Goal: Information Seeking & Learning: Learn about a topic

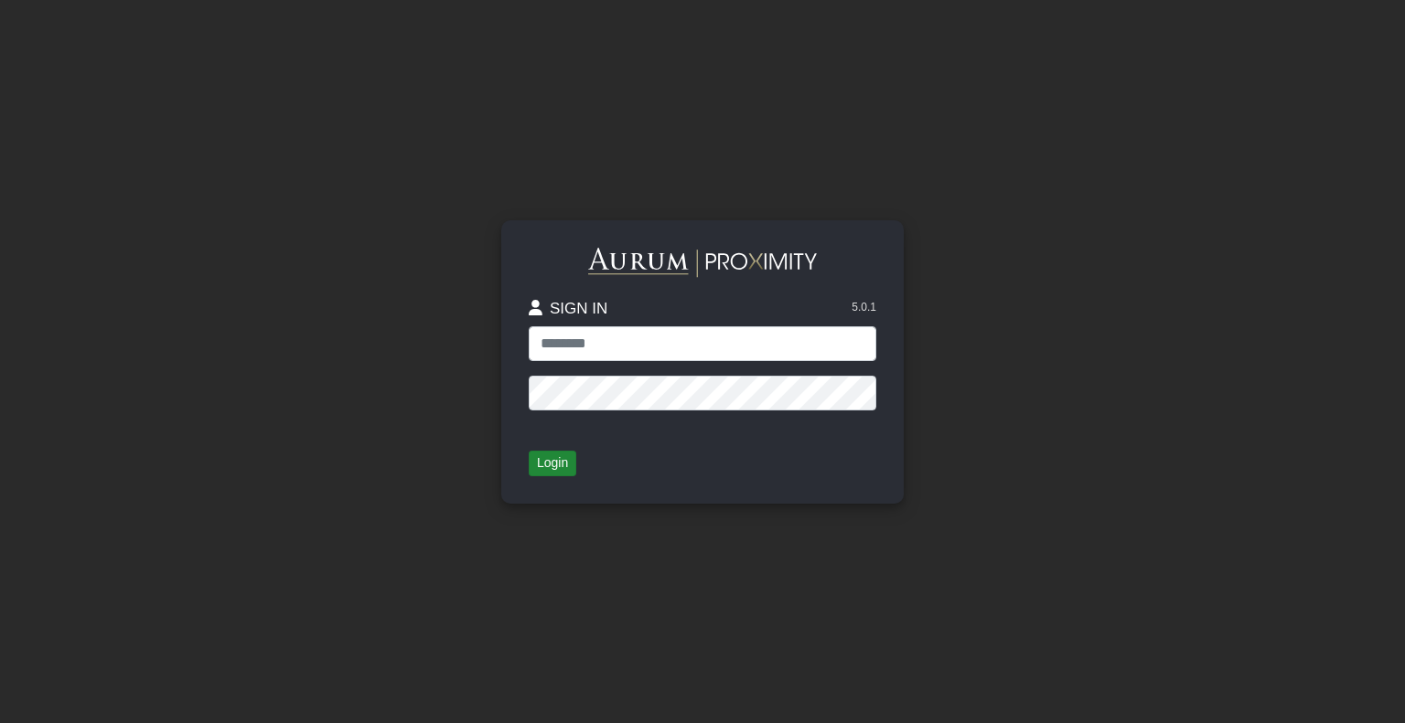
type input "**********"
click at [545, 470] on button "Login" at bounding box center [553, 464] width 48 height 26
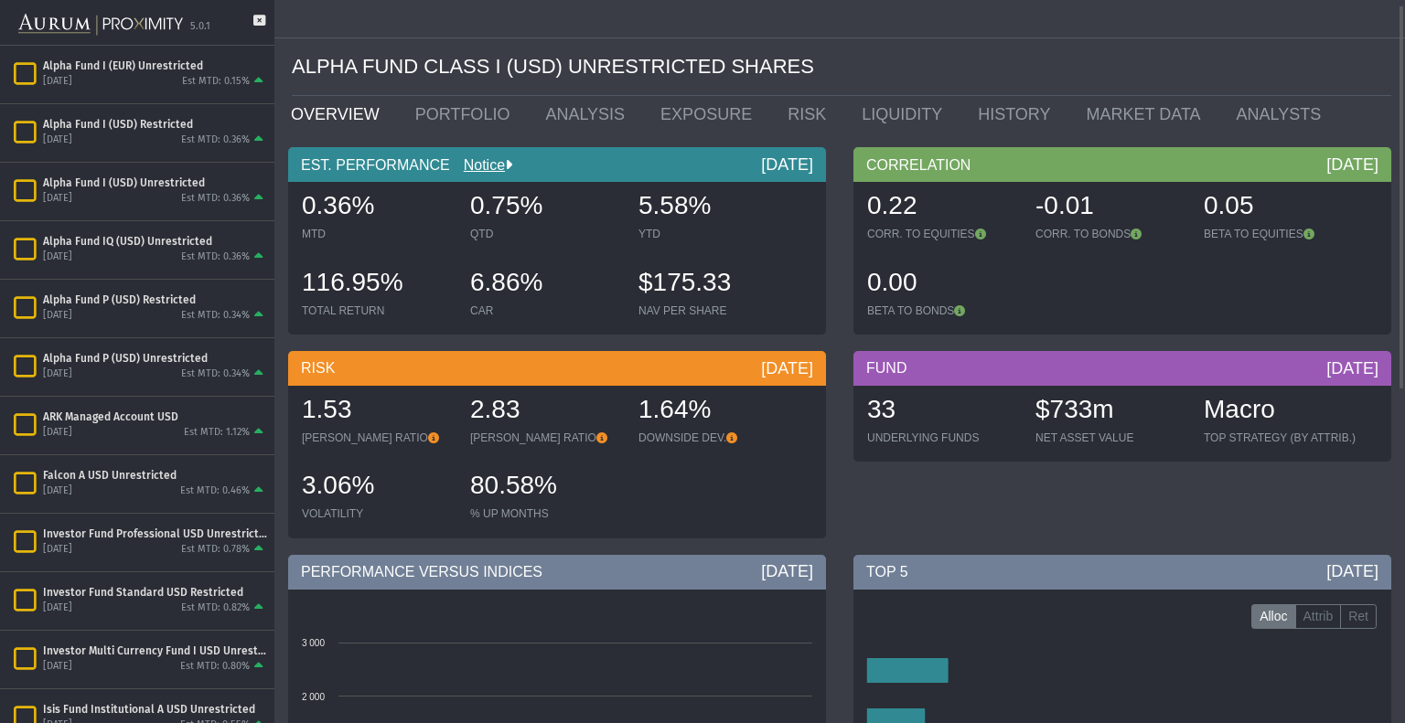
scroll to position [7, 0]
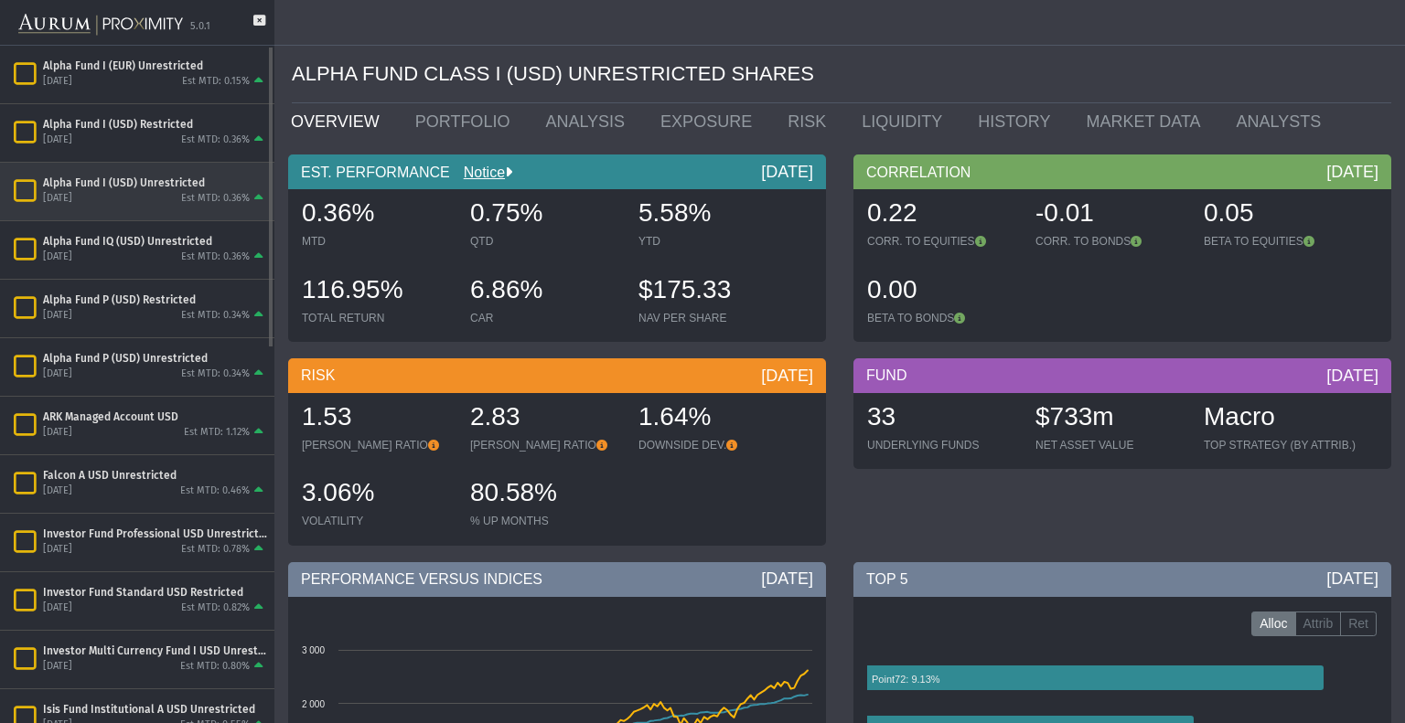
click at [177, 193] on div "[DATE] Est MTD: 0.36%" at bounding box center [155, 199] width 224 height 16
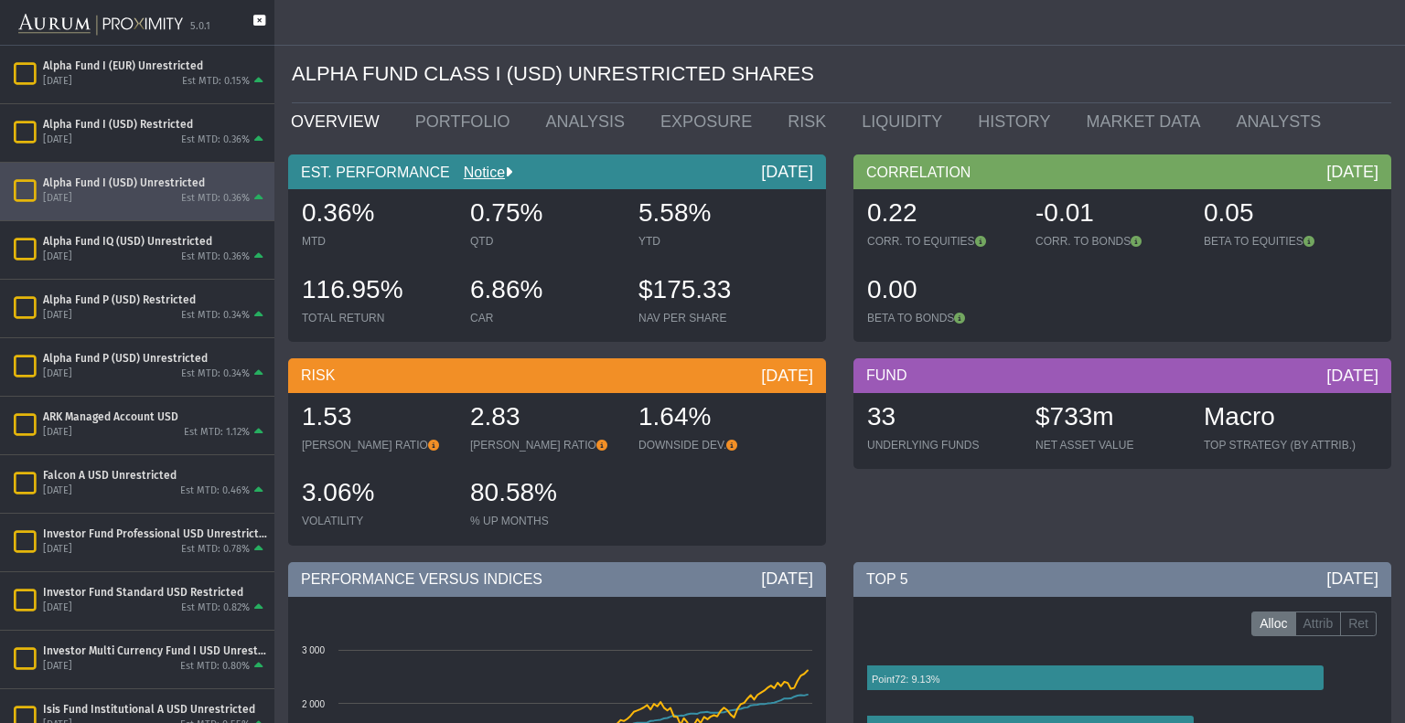
click at [260, 20] on icon at bounding box center [259, 30] width 12 height 30
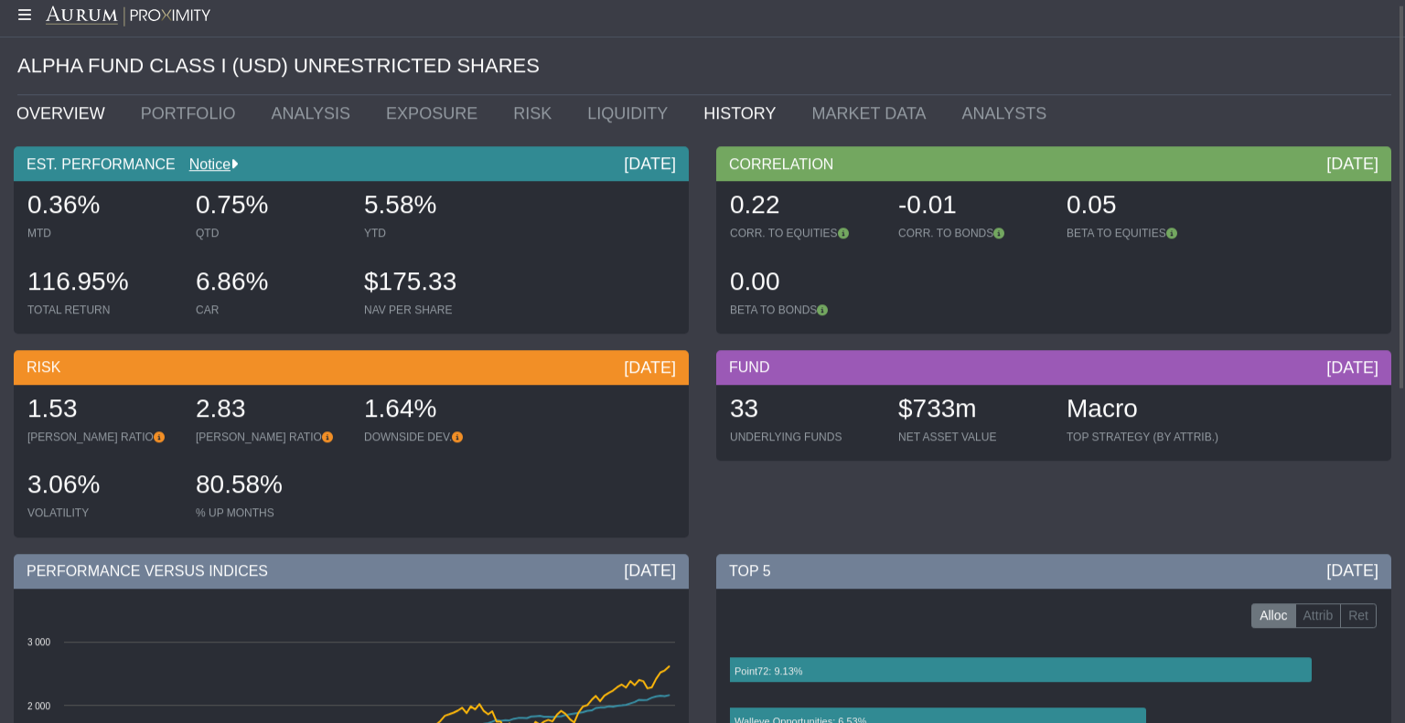
scroll to position [8, 0]
click at [690, 123] on link "HISTORY" at bounding box center [744, 112] width 108 height 37
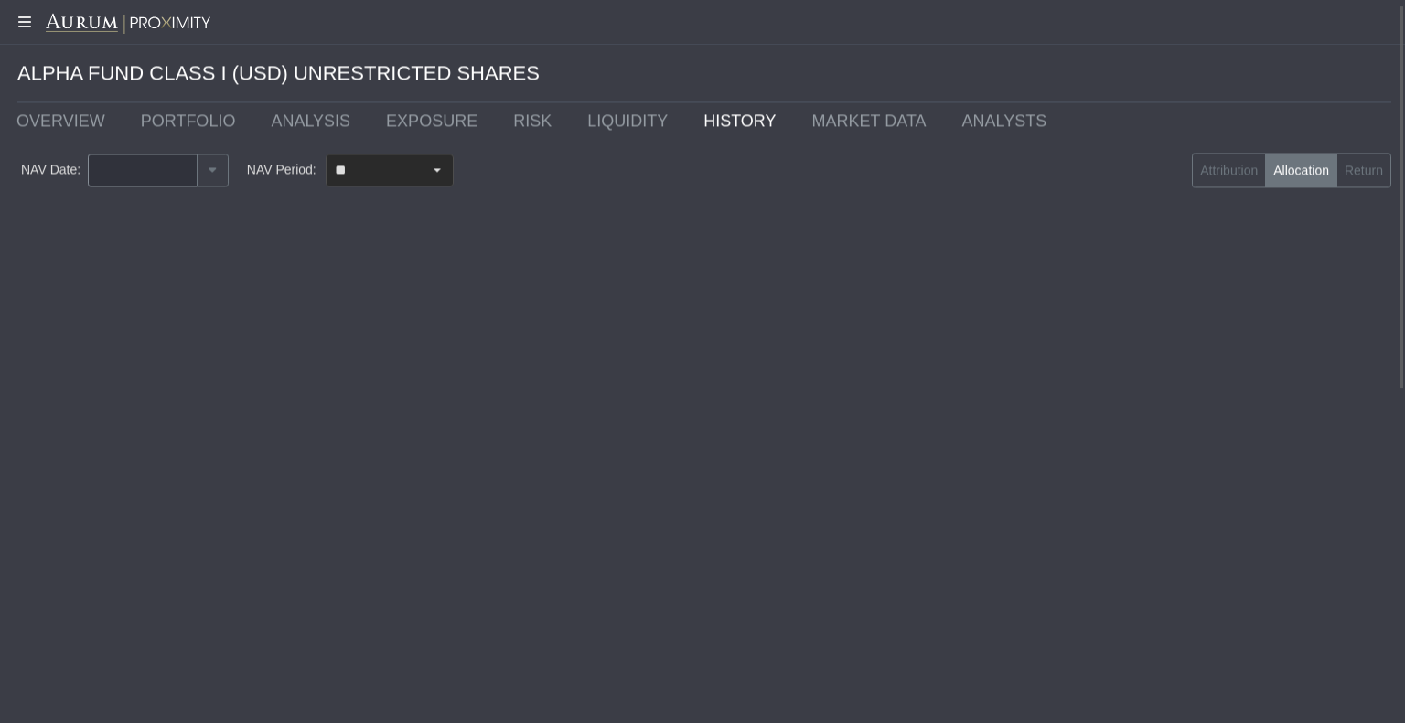
type input "********"
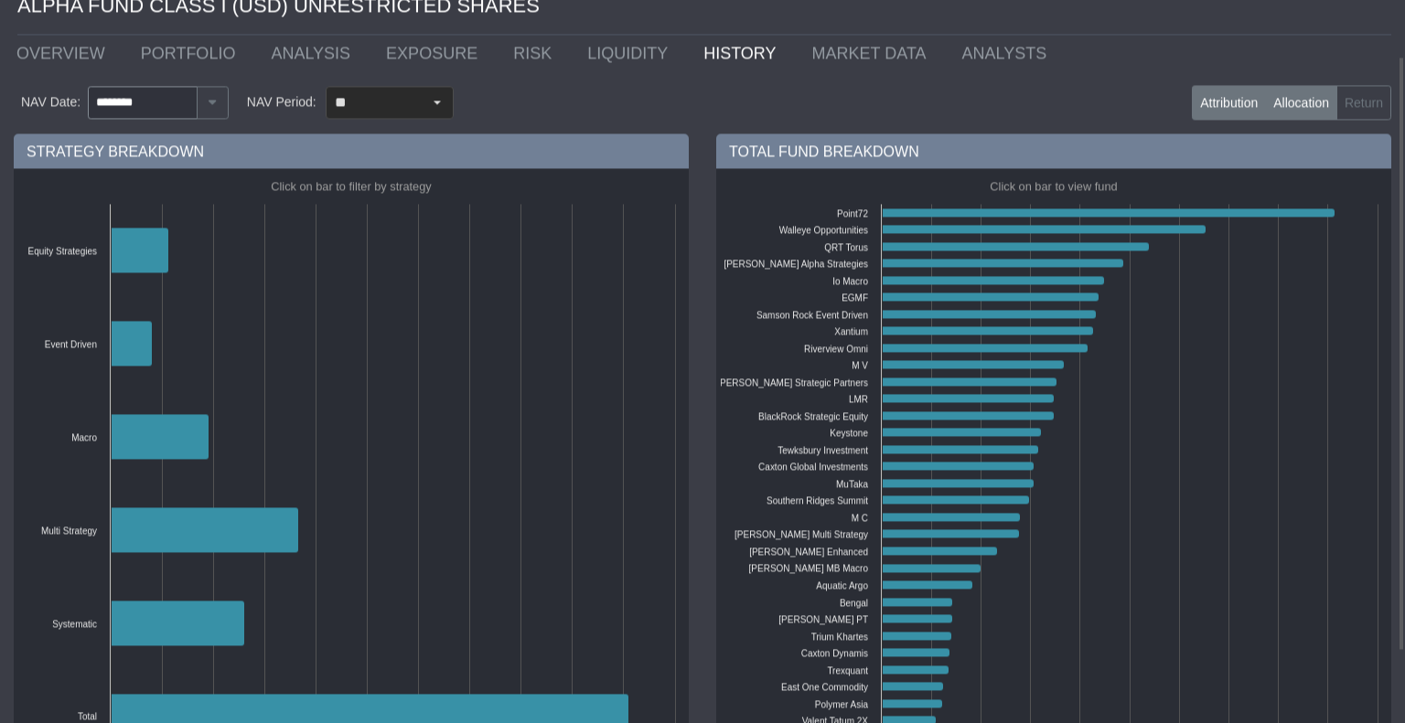
scroll to position [69, 0]
click at [1220, 109] on label "Attribution" at bounding box center [1229, 102] width 74 height 35
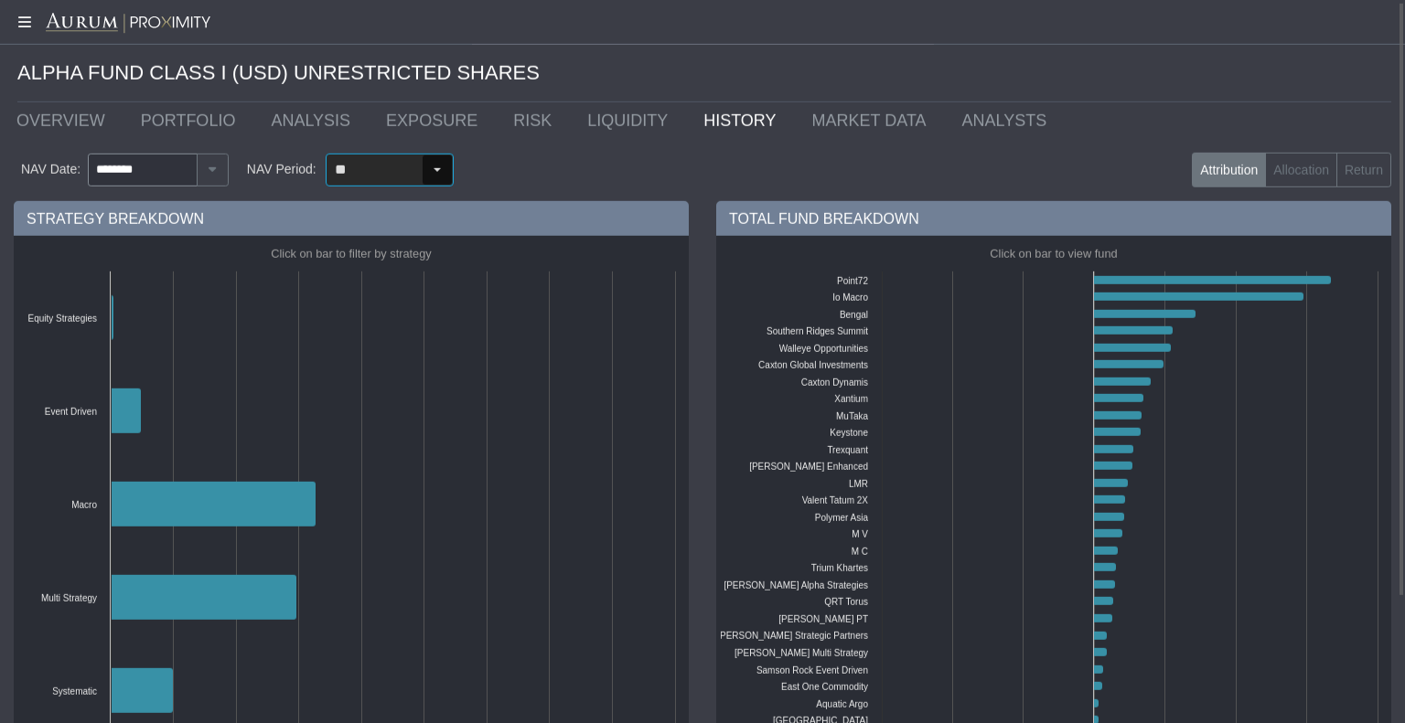
scroll to position [2, 0]
click at [404, 175] on input "**" at bounding box center [373, 169] width 95 height 31
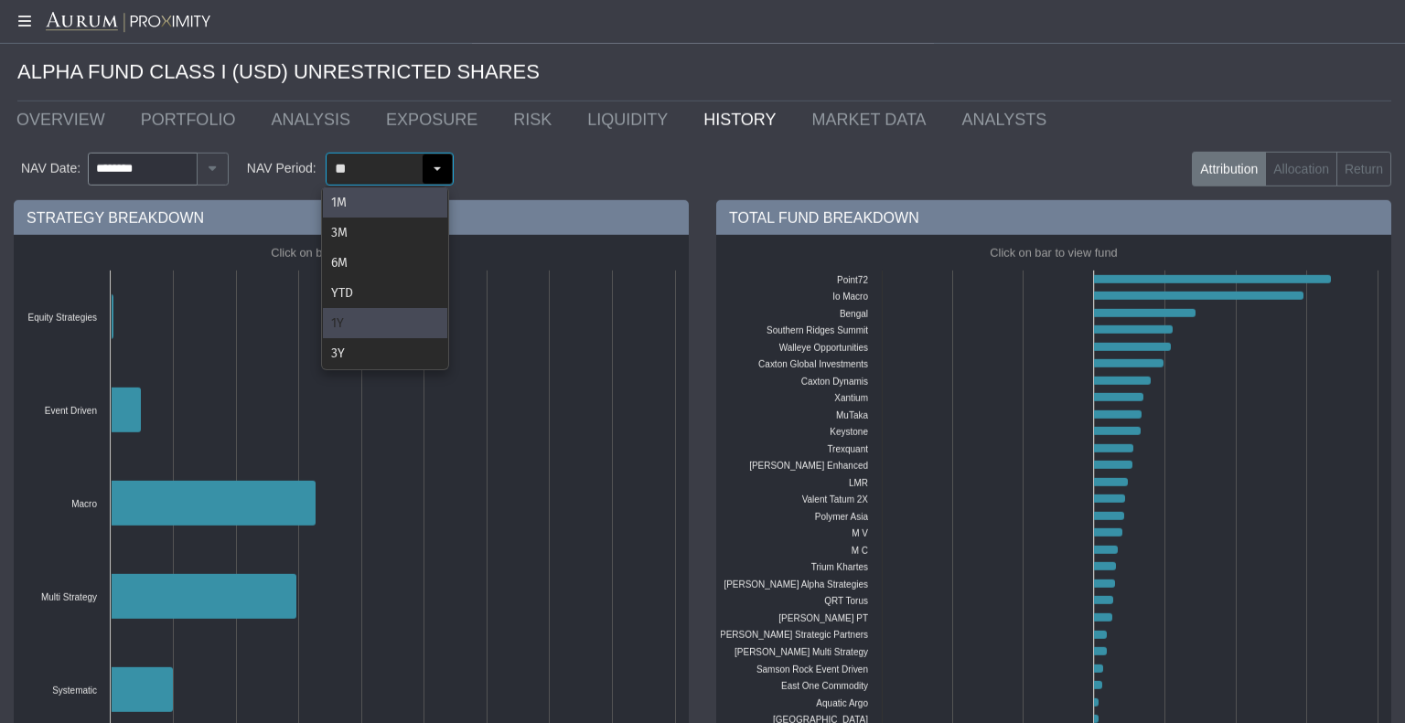
click at [367, 316] on div "1Y" at bounding box center [385, 323] width 124 height 30
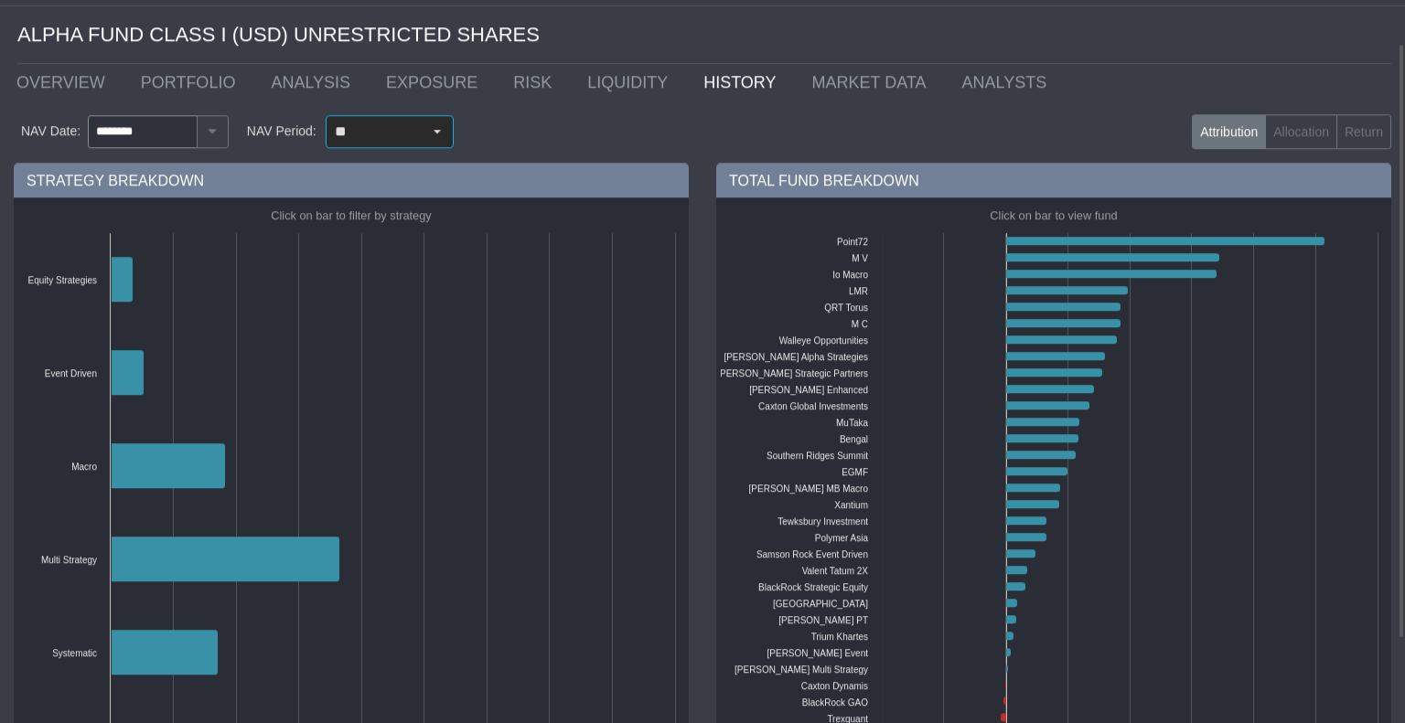
scroll to position [39, 0]
click at [401, 143] on input "**" at bounding box center [373, 131] width 95 height 31
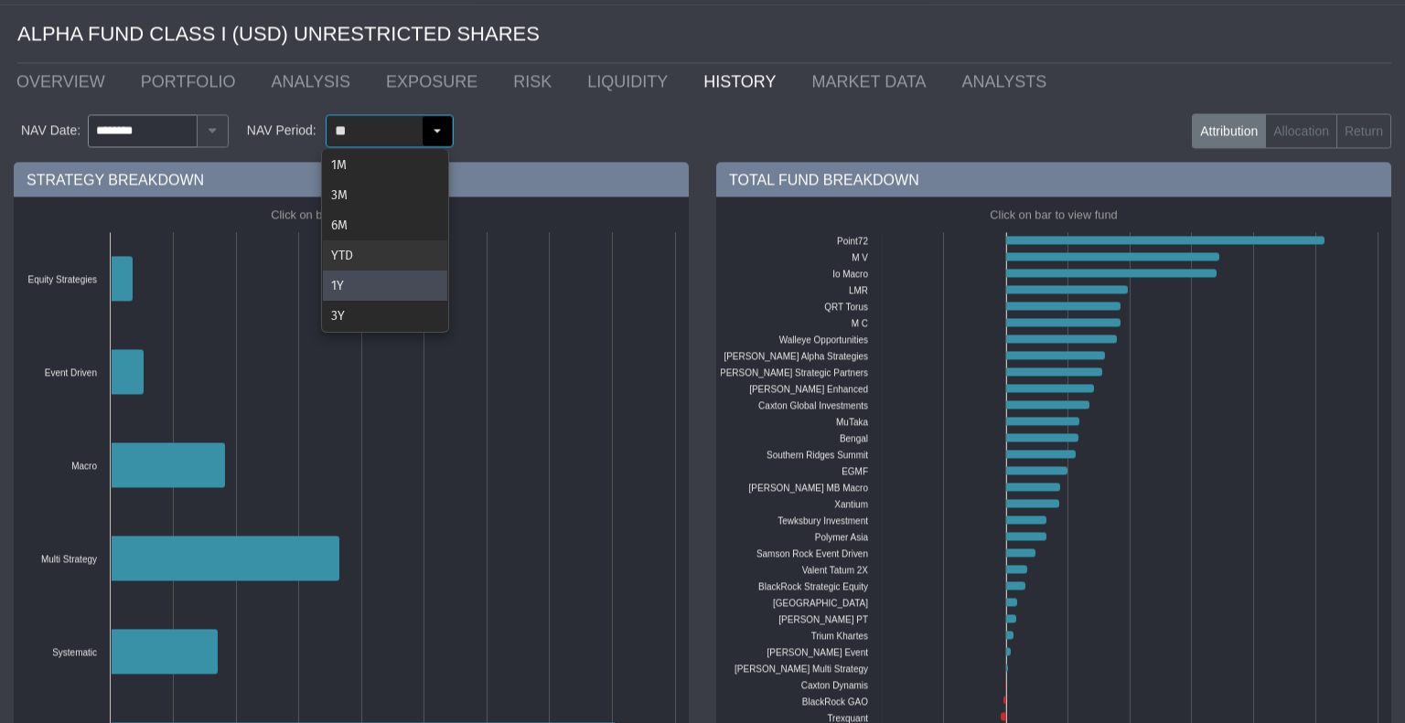
click at [377, 251] on div "YTD" at bounding box center [385, 256] width 124 height 30
type input "***"
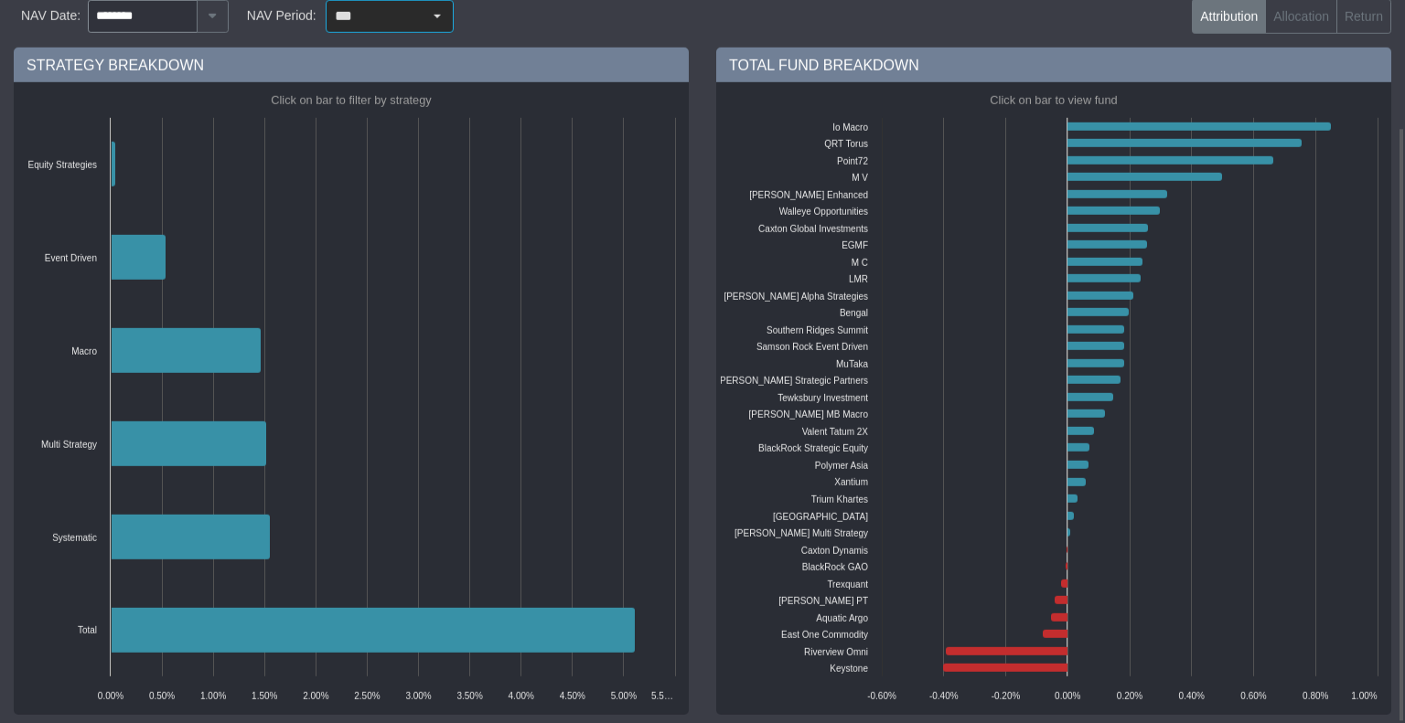
scroll to position [0, 0]
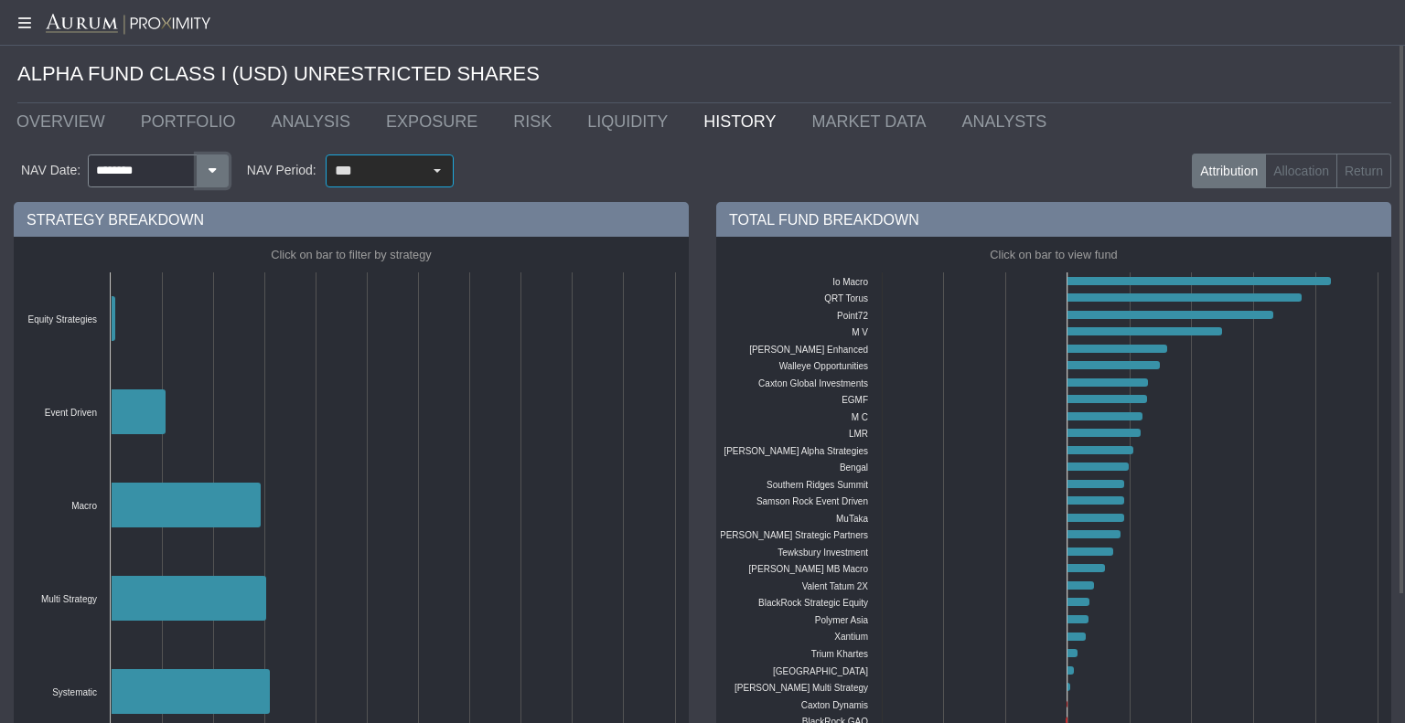
click at [213, 178] on button "button" at bounding box center [213, 171] width 32 height 33
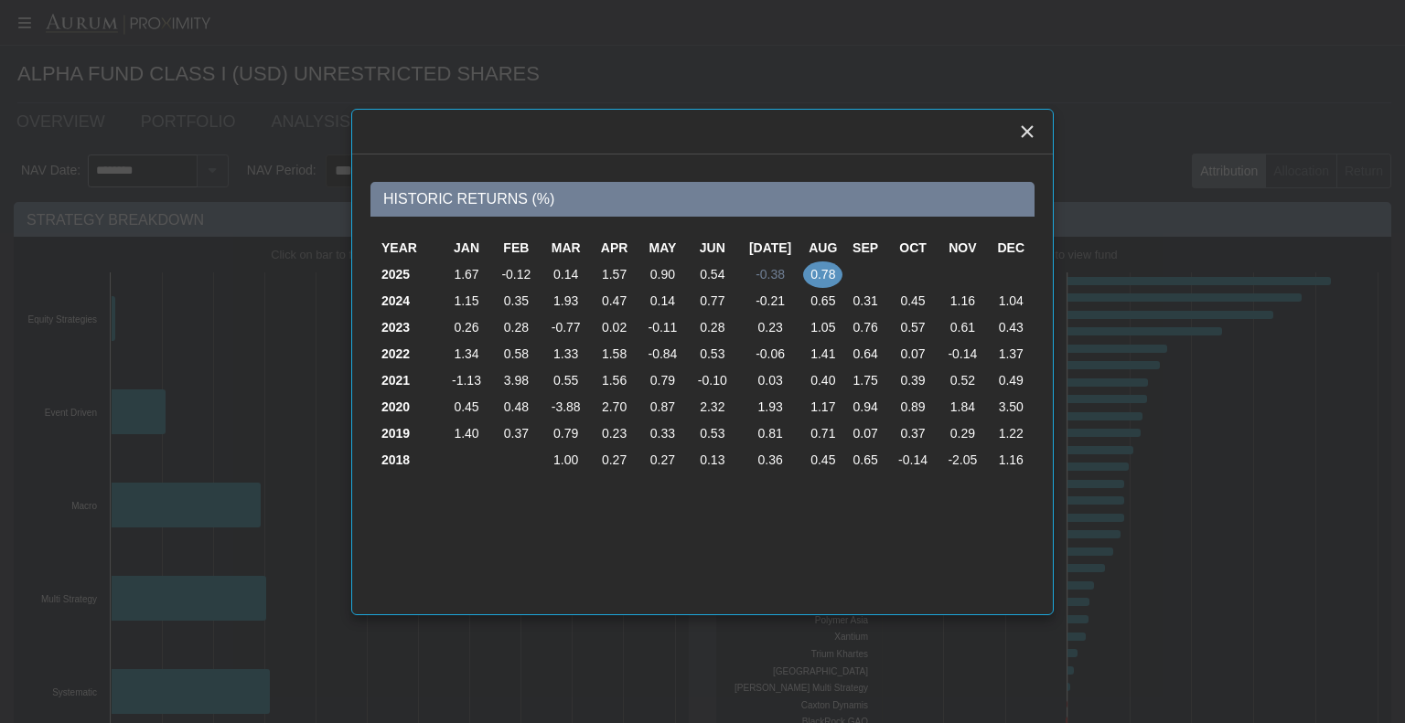
click at [779, 275] on td "-0.38" at bounding box center [770, 275] width 66 height 27
type input "********"
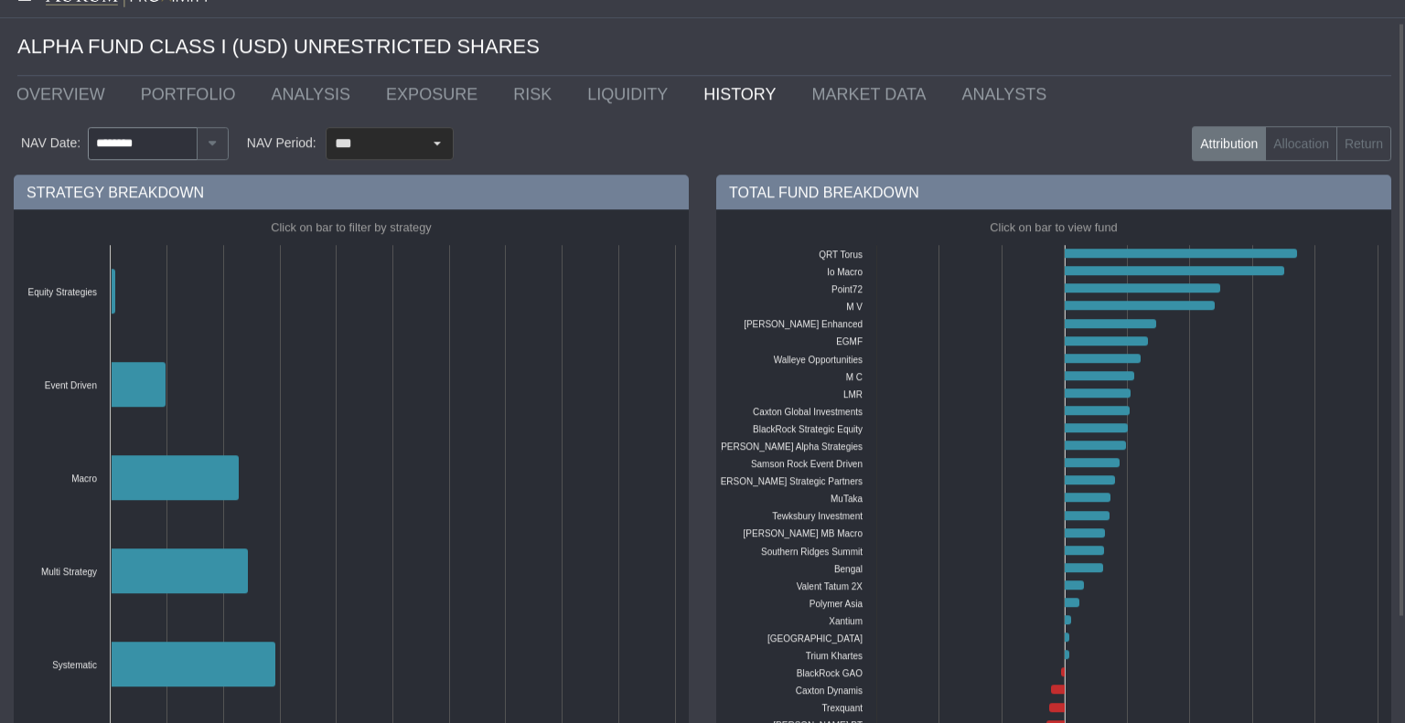
scroll to position [35, 0]
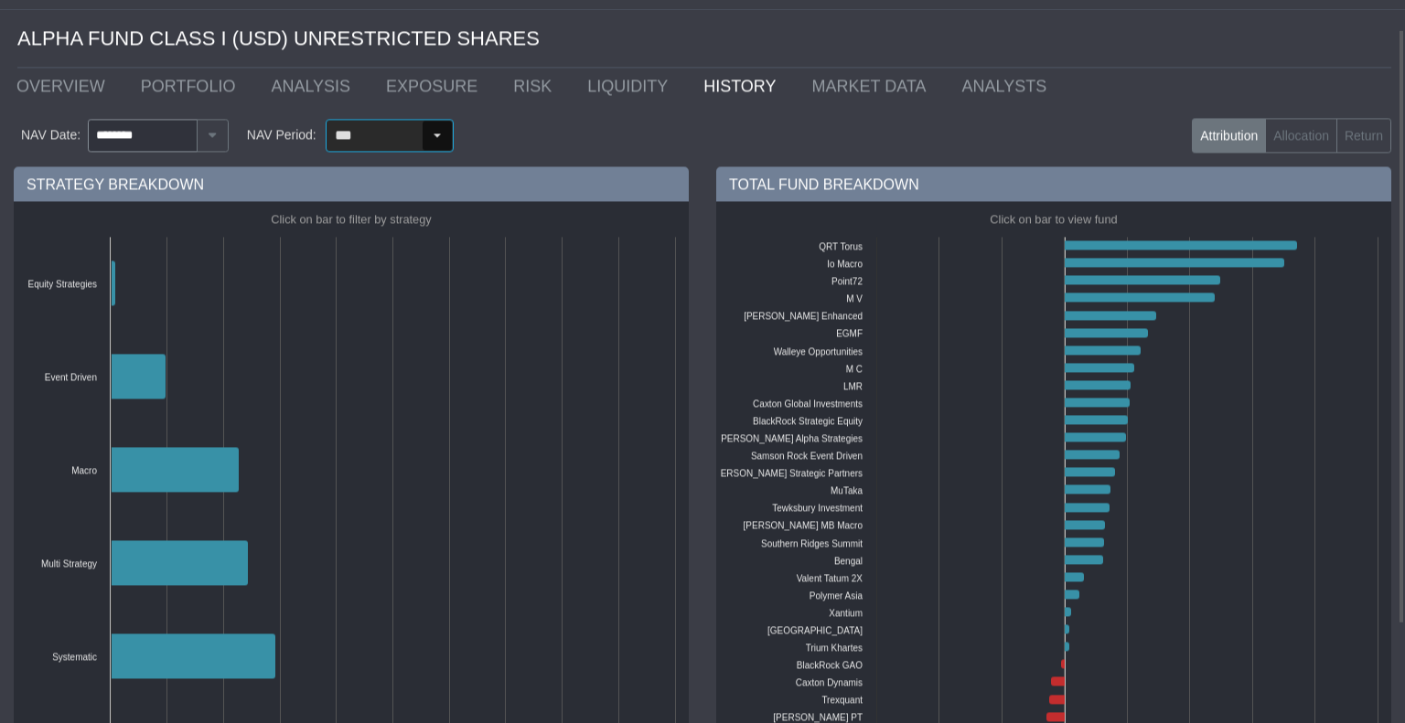
click at [423, 142] on div "Select" at bounding box center [437, 136] width 29 height 29
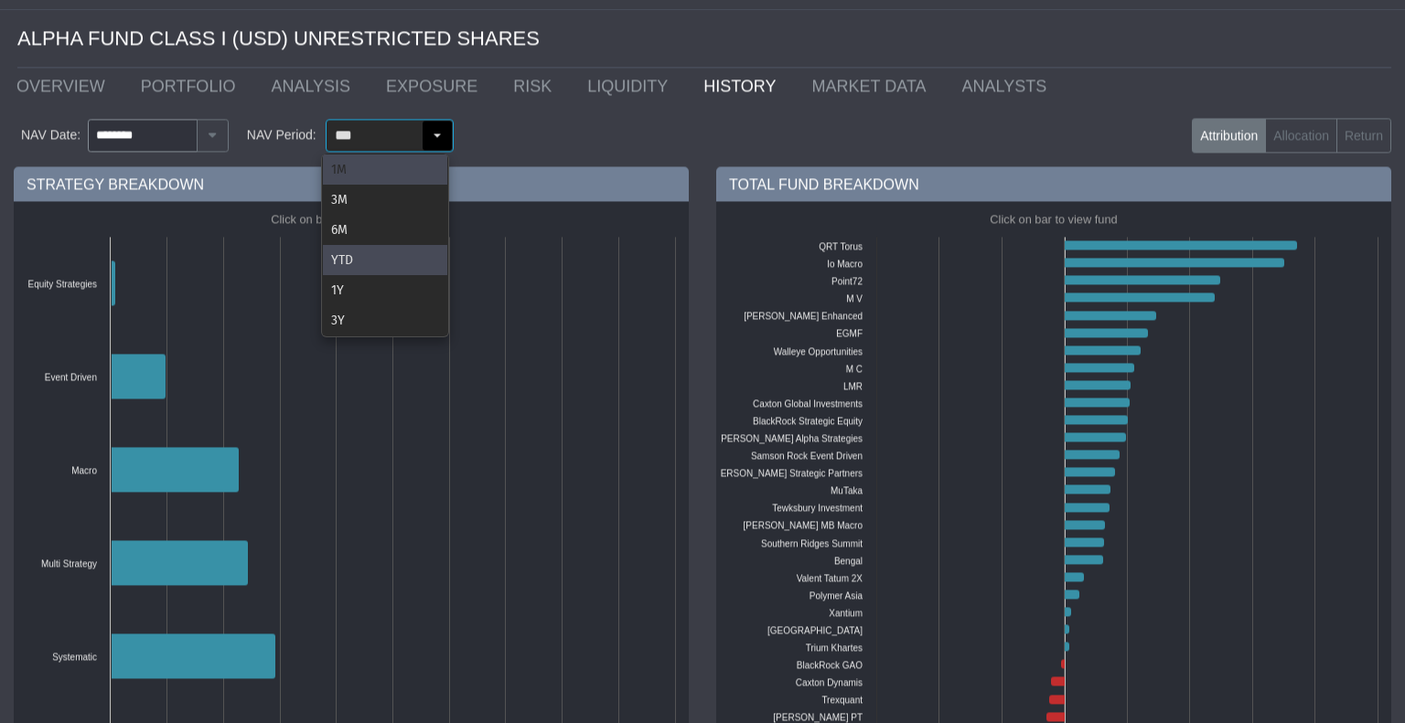
click at [359, 173] on div "1M" at bounding box center [385, 170] width 124 height 30
type input "**"
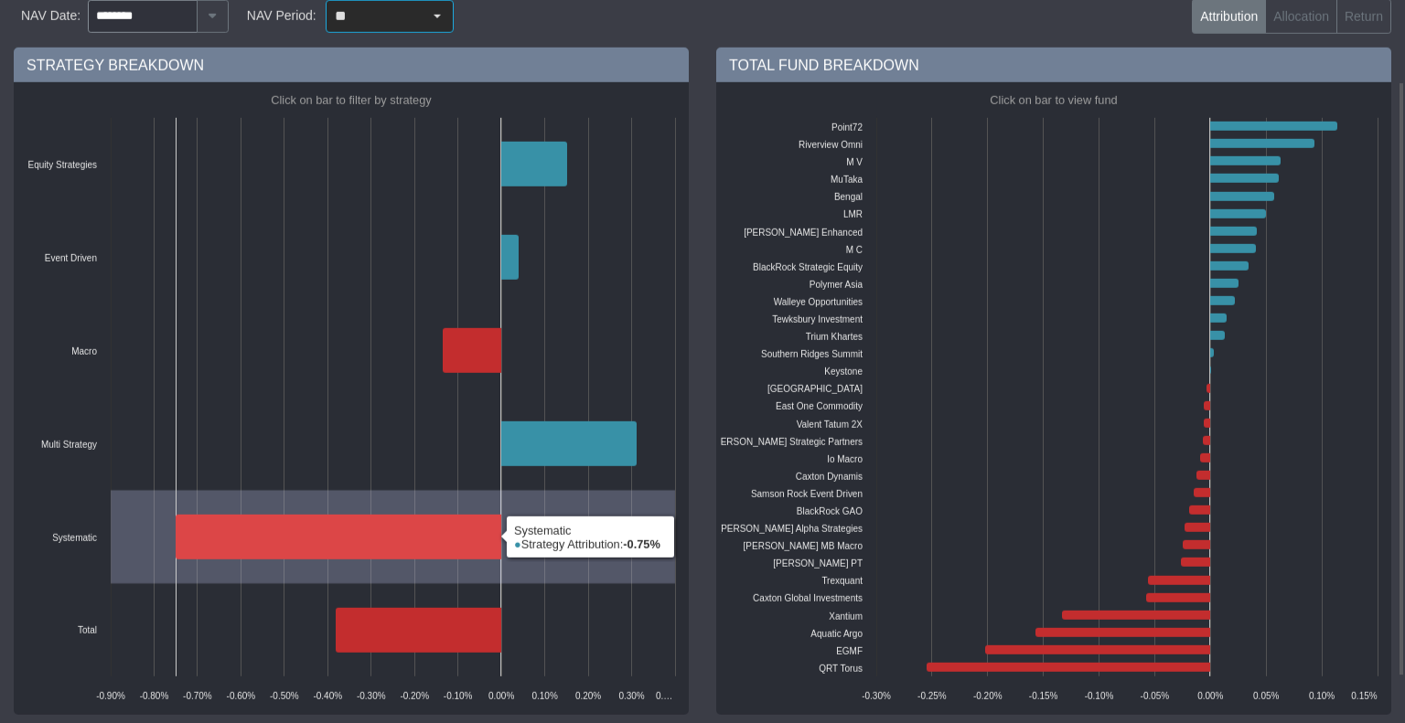
scroll to position [0, 0]
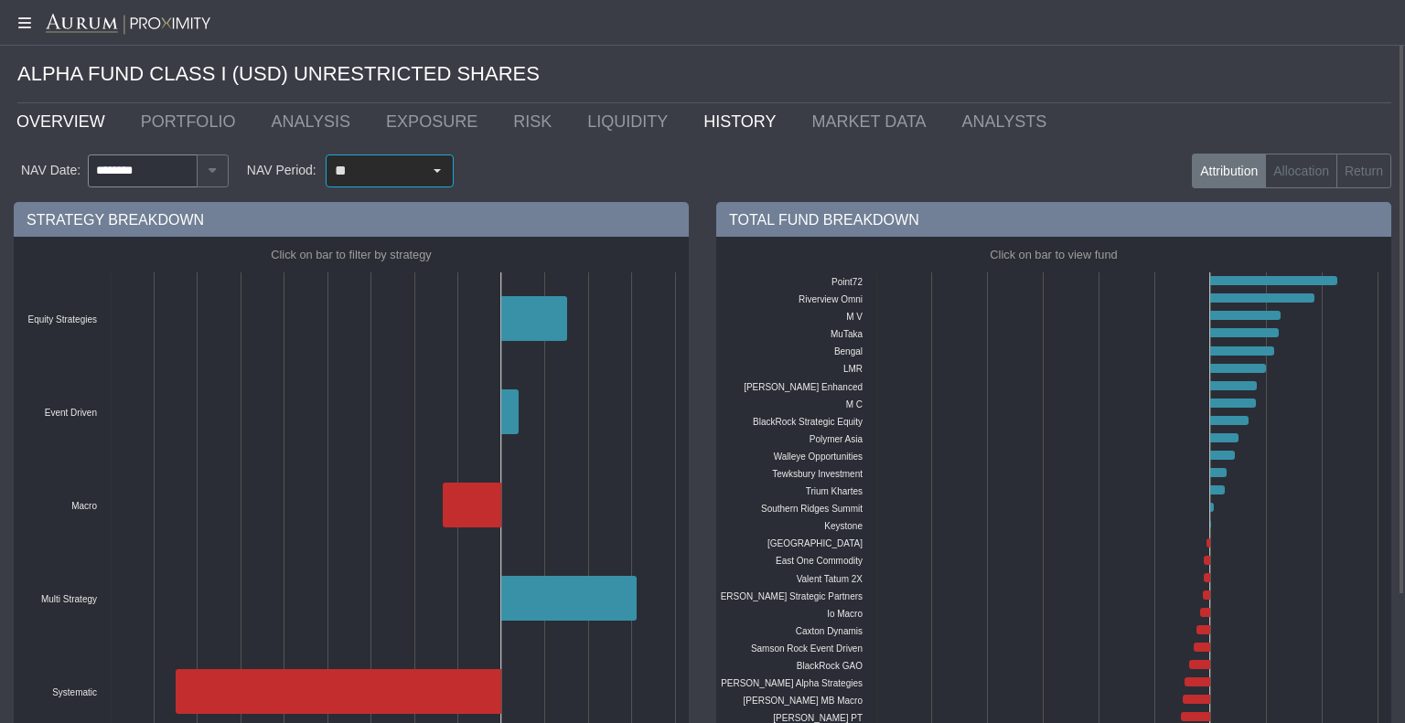
click at [56, 113] on link "OVERVIEW" at bounding box center [65, 121] width 124 height 37
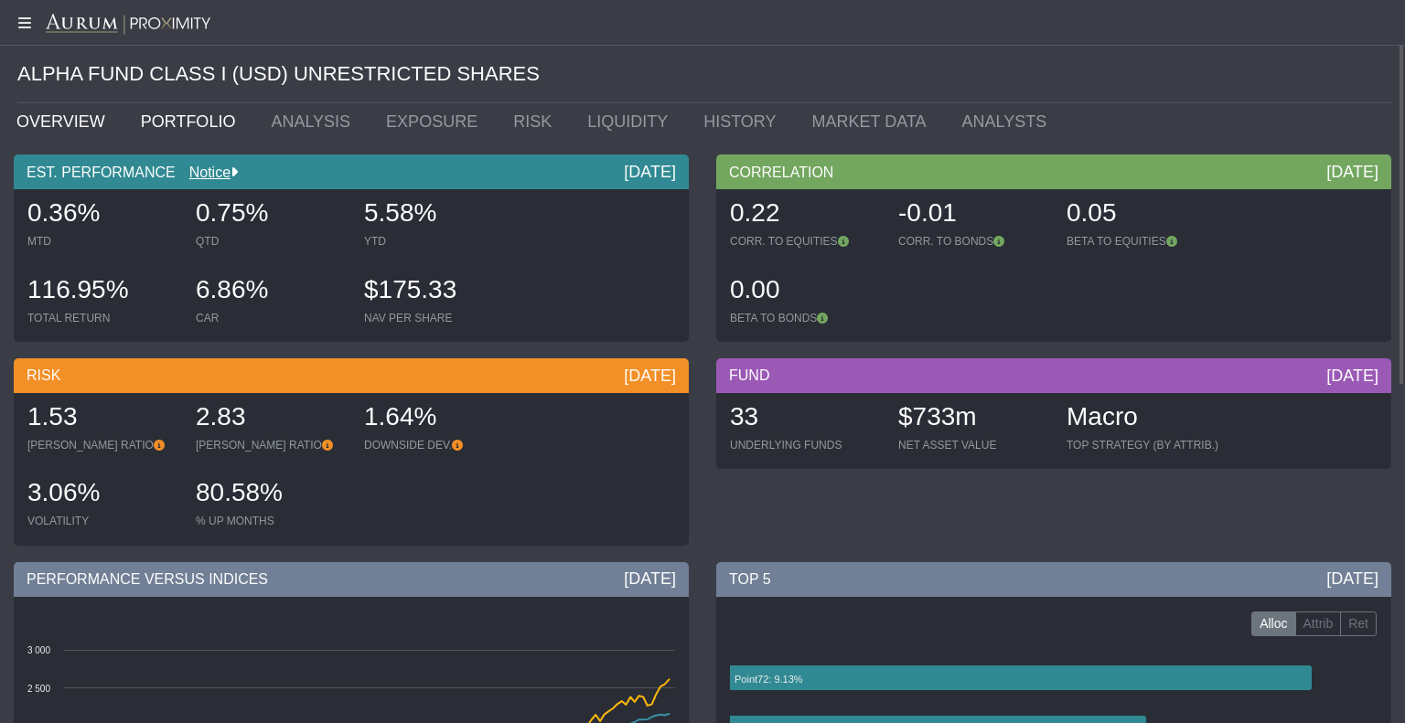
click at [176, 118] on link "PORTFOLIO" at bounding box center [192, 121] width 131 height 37
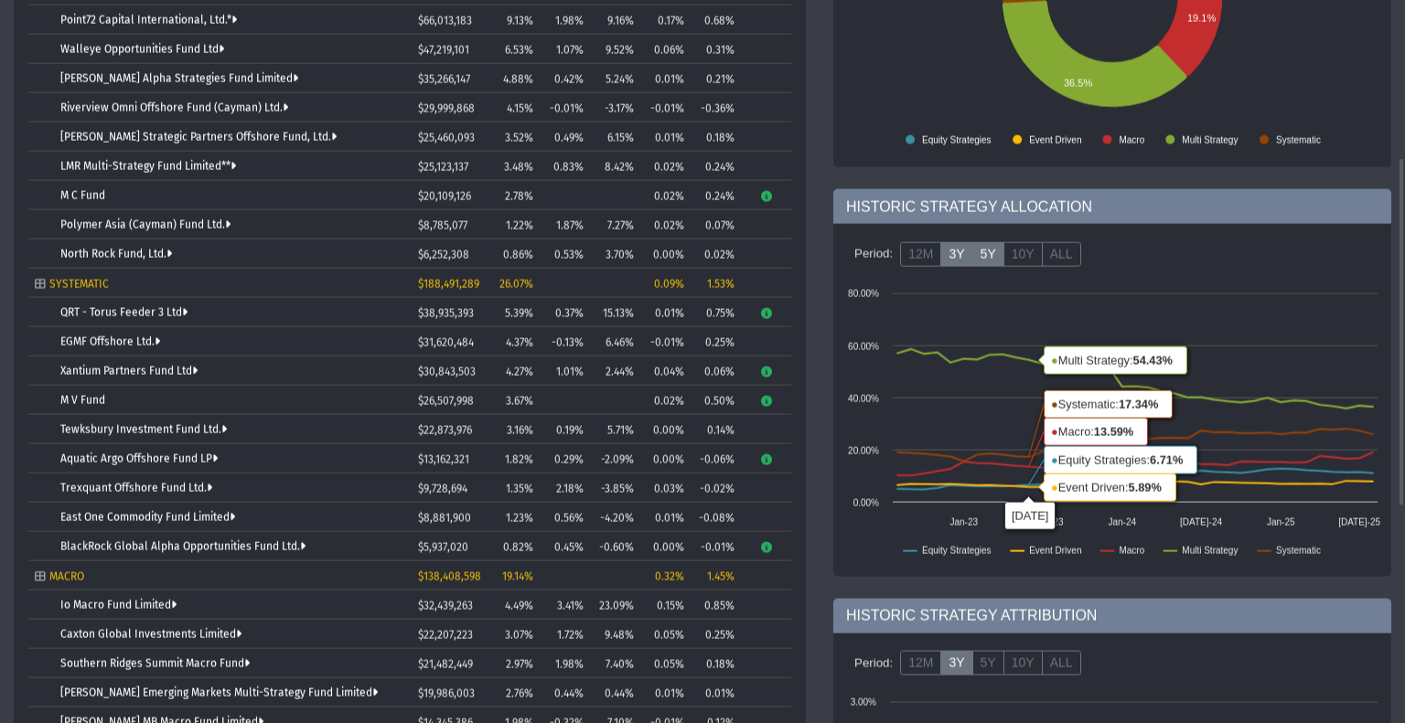
scroll to position [326, 0]
click at [988, 258] on label "5Y" at bounding box center [988, 254] width 32 height 26
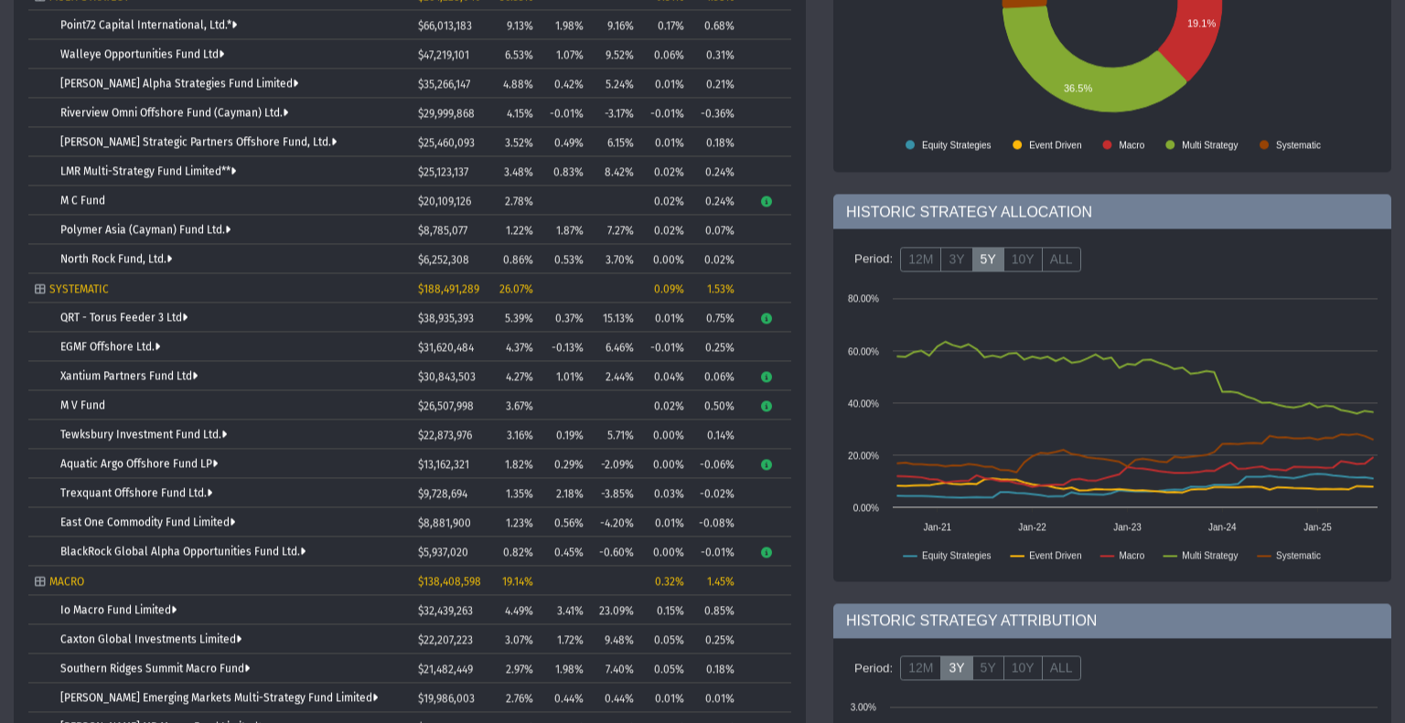
scroll to position [321, 0]
drag, startPoint x: 530, startPoint y: 553, endPoint x: 505, endPoint y: 548, distance: 26.2
click at [505, 548] on span "0.82%" at bounding box center [518, 551] width 30 height 13
drag, startPoint x: 532, startPoint y: 522, endPoint x: 503, endPoint y: 521, distance: 29.3
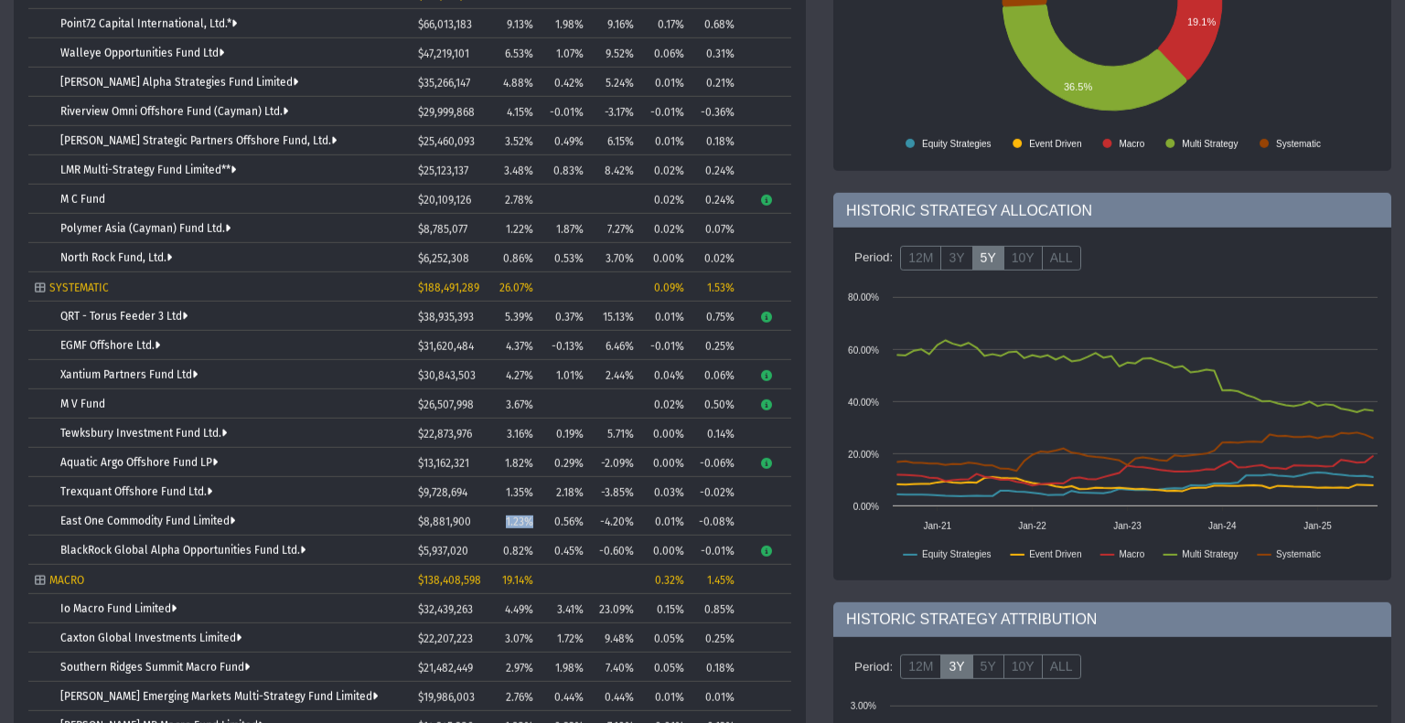
click at [503, 521] on div "1.23%" at bounding box center [510, 522] width 47 height 13
drag, startPoint x: 530, startPoint y: 314, endPoint x: 497, endPoint y: 316, distance: 33.9
click at [497, 316] on div "5.39%" at bounding box center [510, 317] width 47 height 13
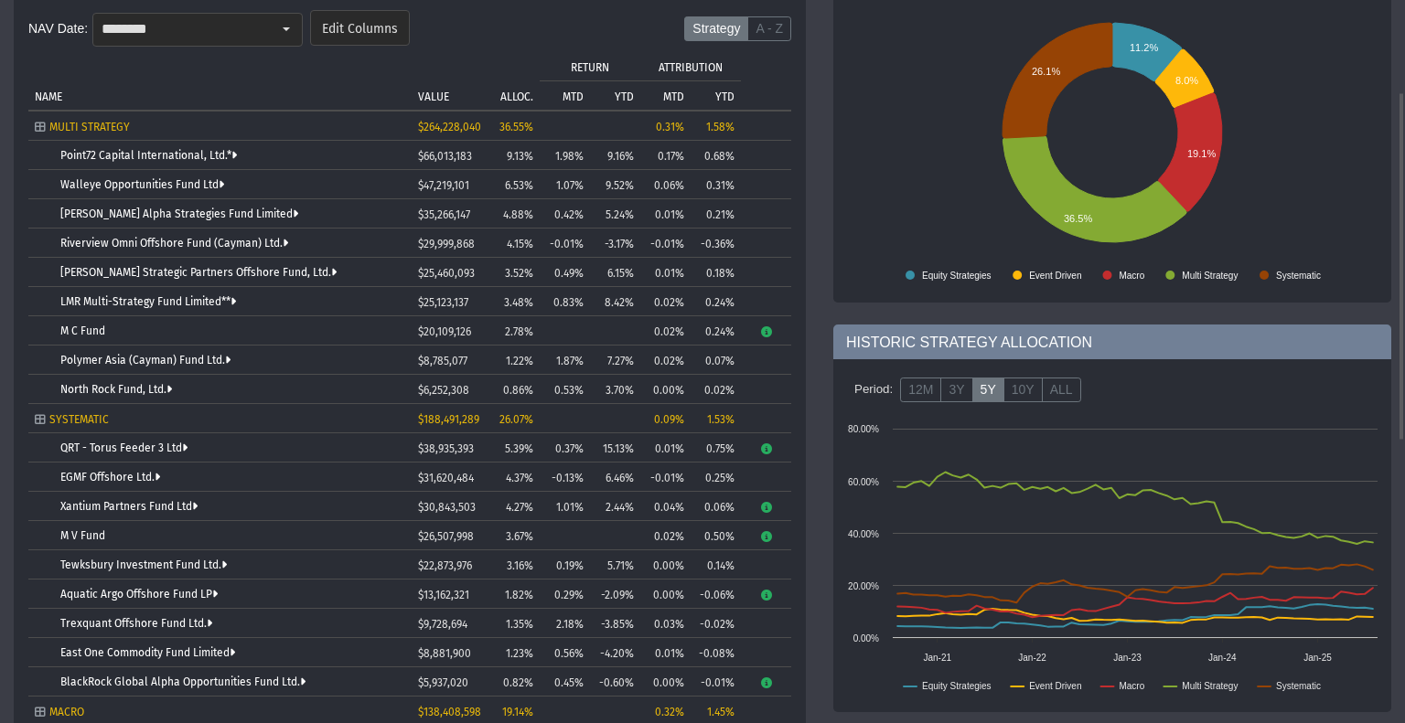
scroll to position [190, 0]
drag, startPoint x: 114, startPoint y: 332, endPoint x: 41, endPoint y: 322, distance: 73.9
click at [41, 322] on body "5.0.1 Pull down to refresh... Release to refresh... Refreshing... Alpha Fund I …" at bounding box center [702, 361] width 1405 height 723
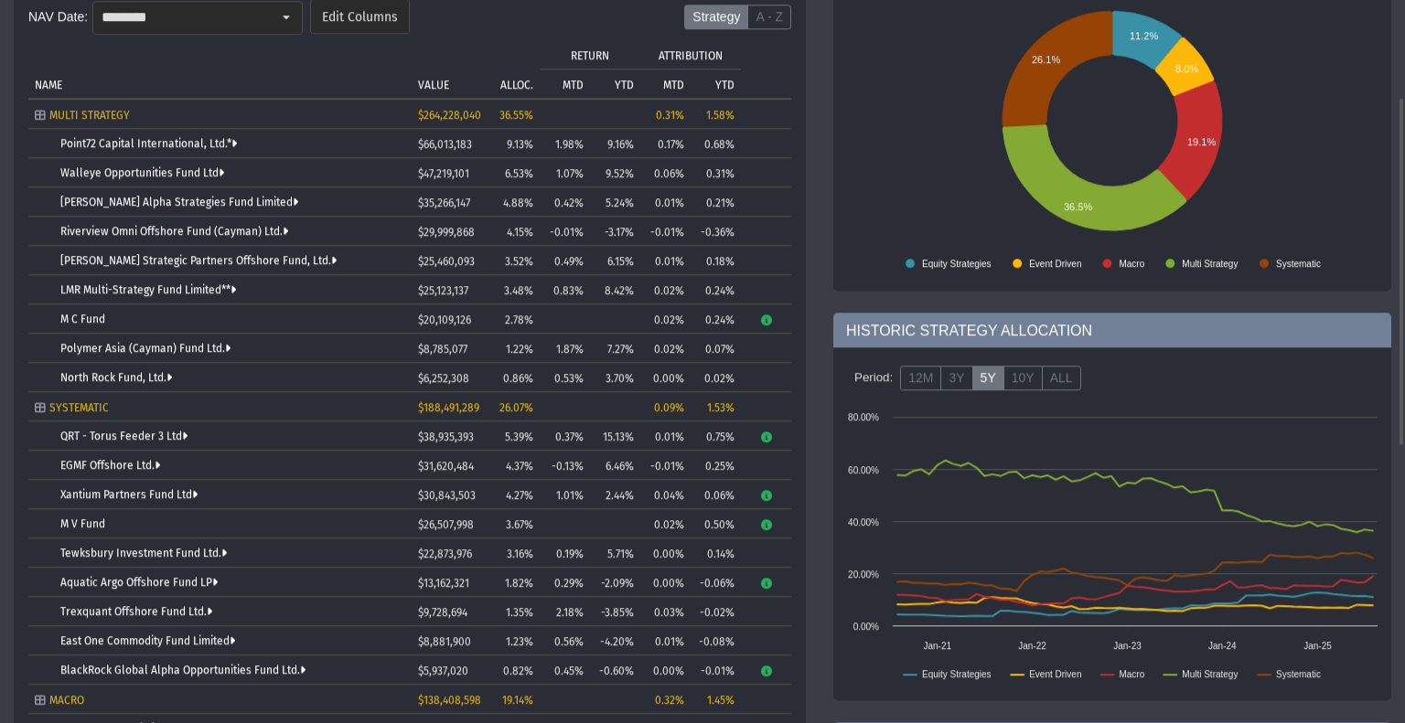
drag, startPoint x: 124, startPoint y: 333, endPoint x: 36, endPoint y: 315, distance: 90.6
click at [36, 315] on body "5.0.1 Pull down to refresh... Release to refresh... Refreshing... Alpha Fund I …" at bounding box center [702, 361] width 1405 height 723
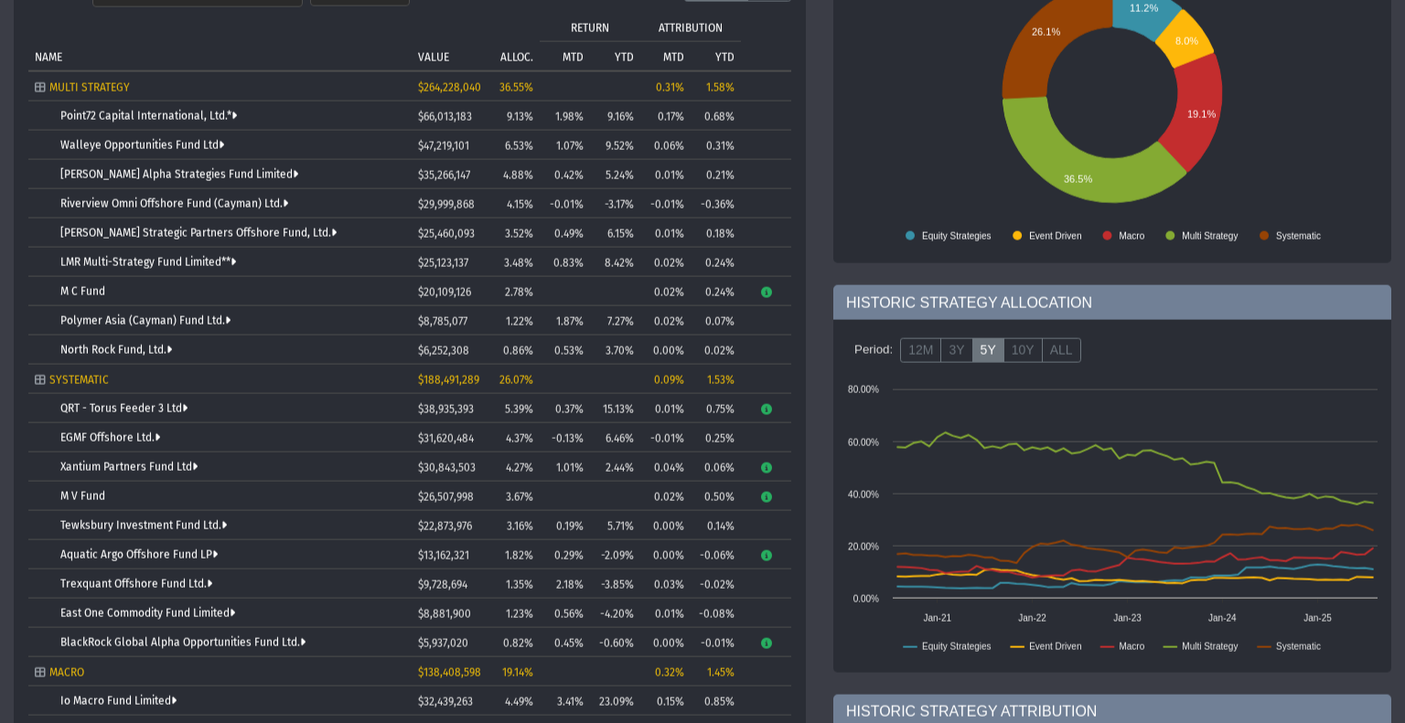
scroll to position [230, 0]
drag, startPoint x: 539, startPoint y: 120, endPoint x: 498, endPoint y: 115, distance: 40.5
click at [498, 115] on tr "Point72 Capital International, Ltd.* $66,013,183 9.13% 1.98% 9.16% 0.17% 0.68%" at bounding box center [409, 114] width 763 height 29
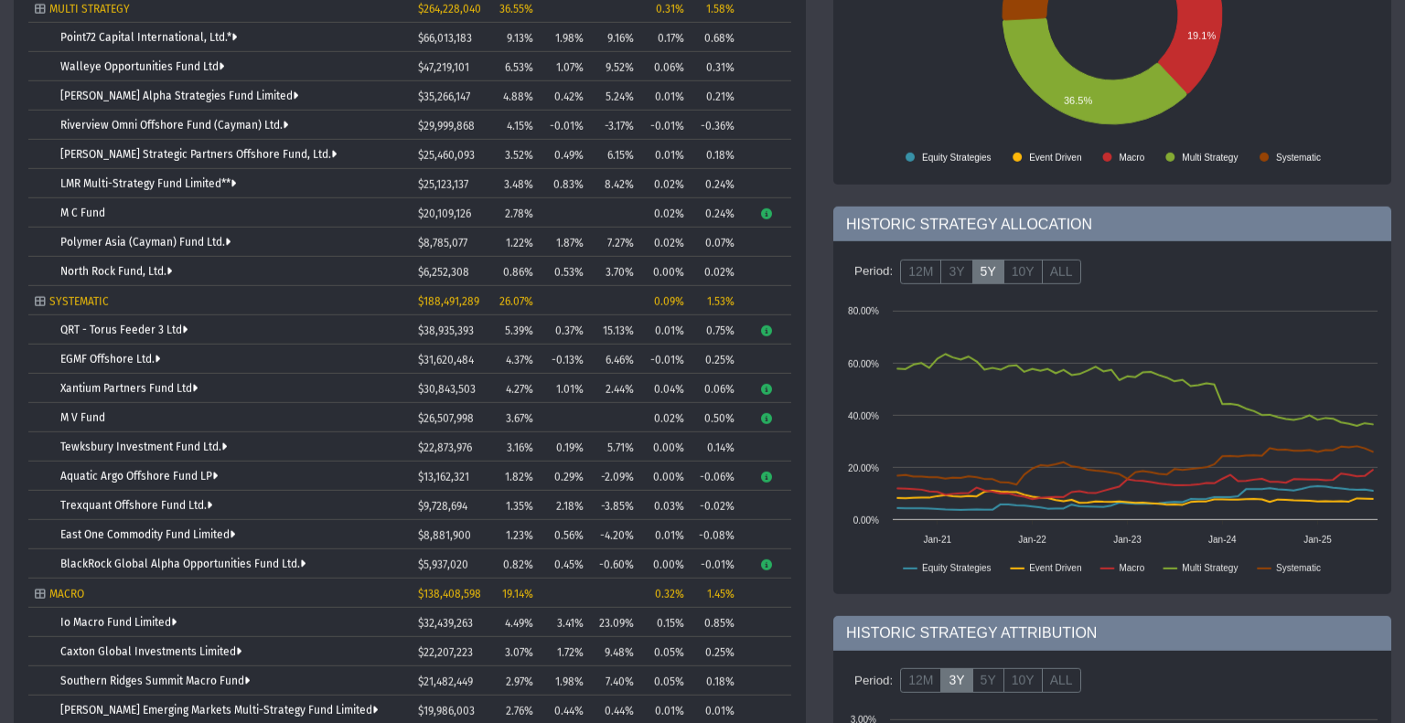
scroll to position [309, 0]
drag, startPoint x: 202, startPoint y: 318, endPoint x: 51, endPoint y: 321, distance: 150.9
click at [51, 321] on td "QRT - Torus Feeder 3 Ltd" at bounding box center [219, 329] width 383 height 29
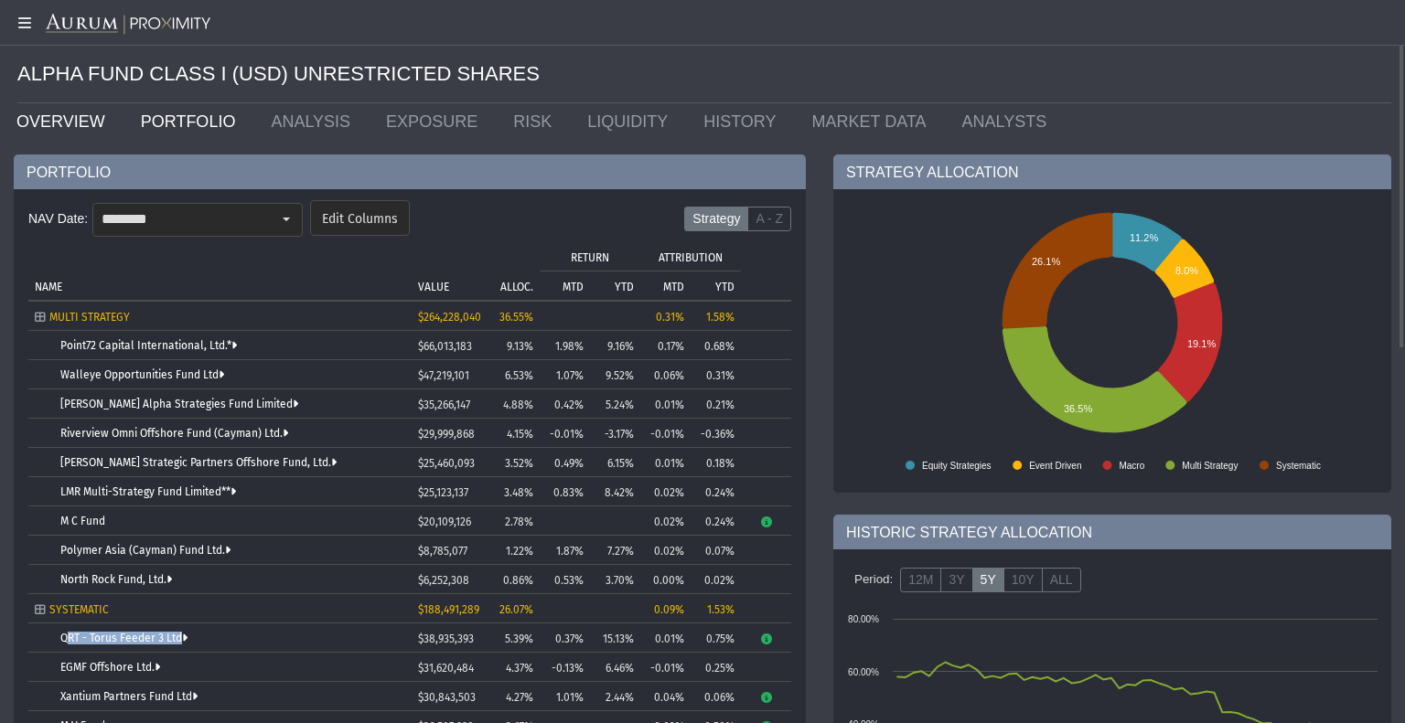
click at [25, 120] on link "OVERVIEW" at bounding box center [65, 121] width 124 height 37
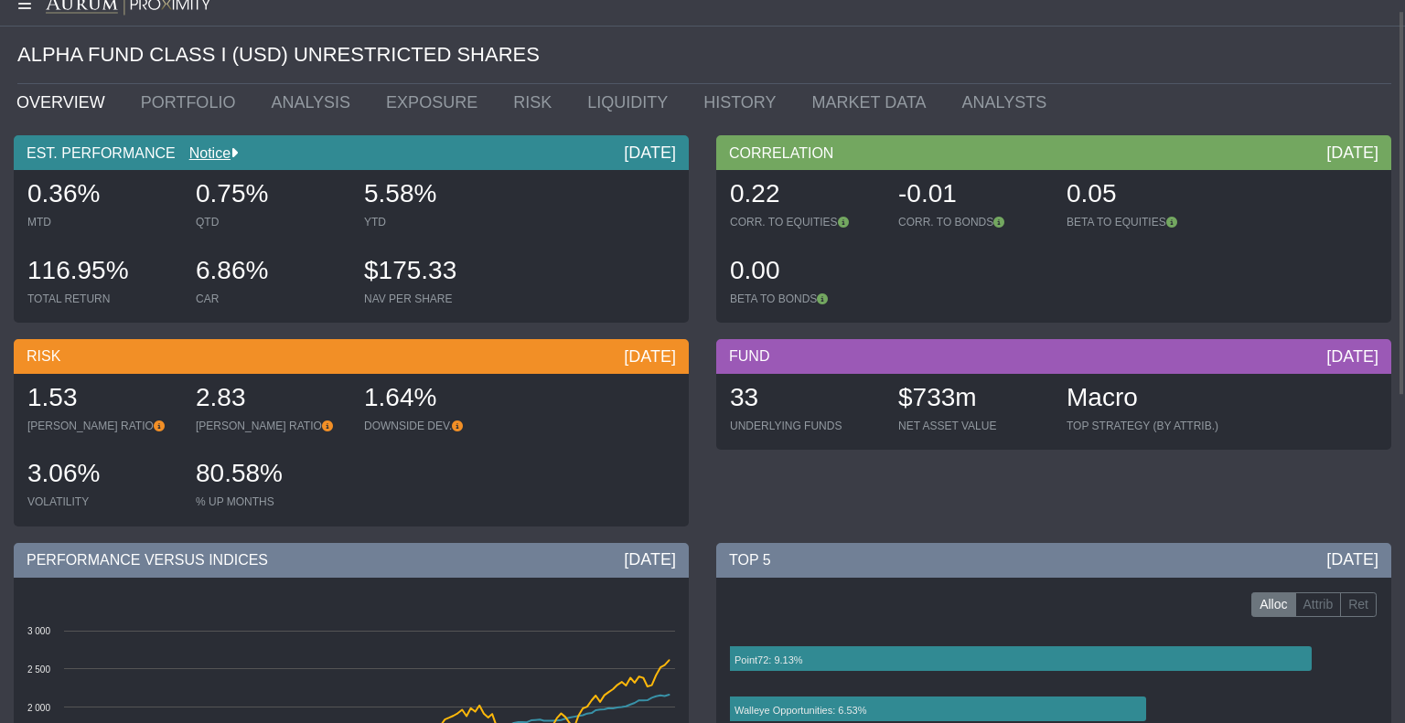
scroll to position [18, 0]
click at [209, 109] on link "PORTFOLIO" at bounding box center [192, 103] width 131 height 37
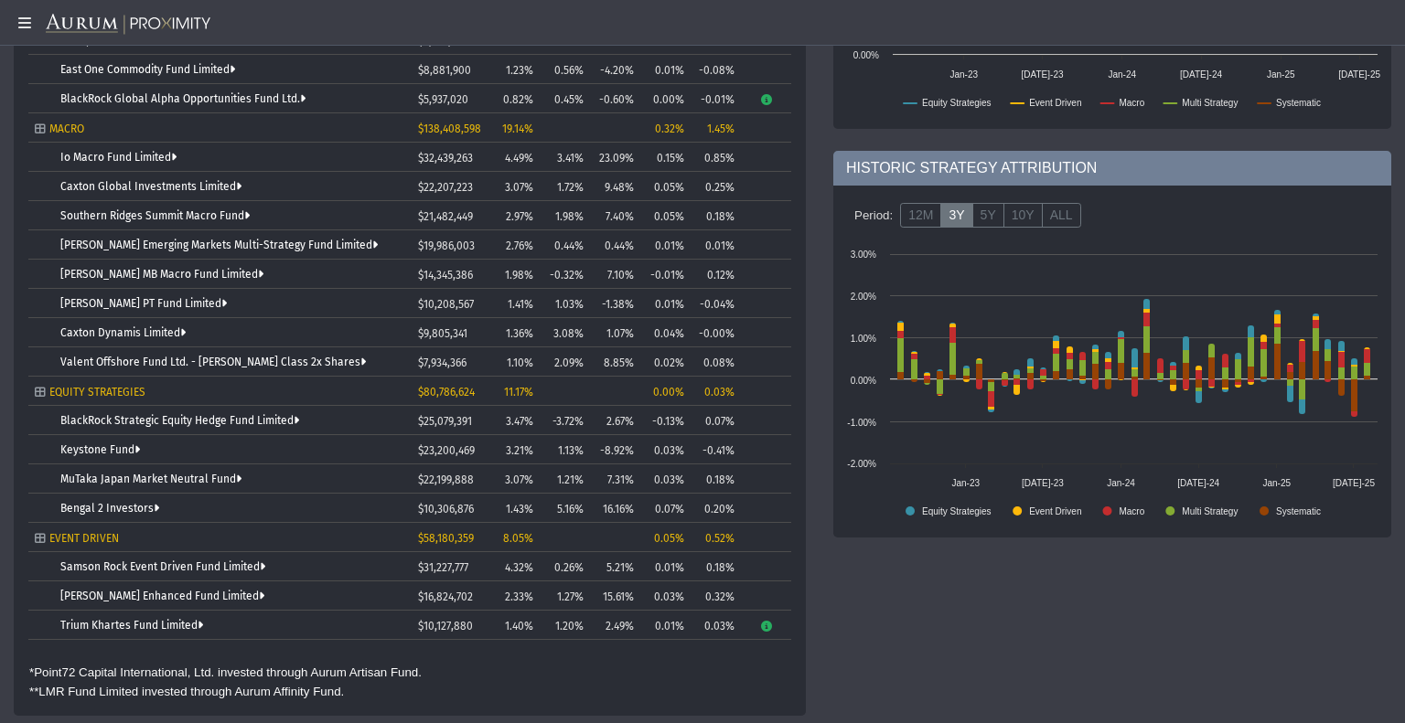
scroll to position [774, 0]
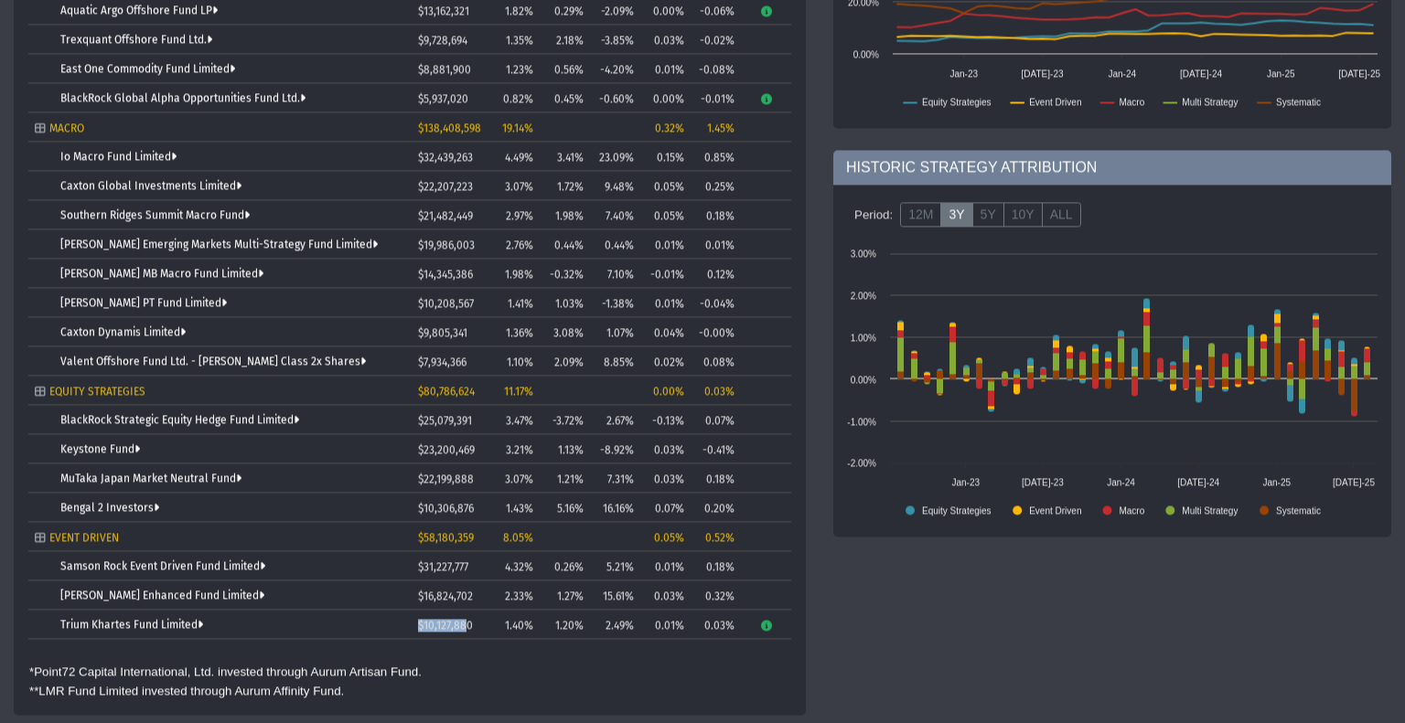
drag, startPoint x: 467, startPoint y: 626, endPoint x: 412, endPoint y: 633, distance: 55.4
click at [412, 633] on td "$10,127,880" at bounding box center [446, 624] width 69 height 29
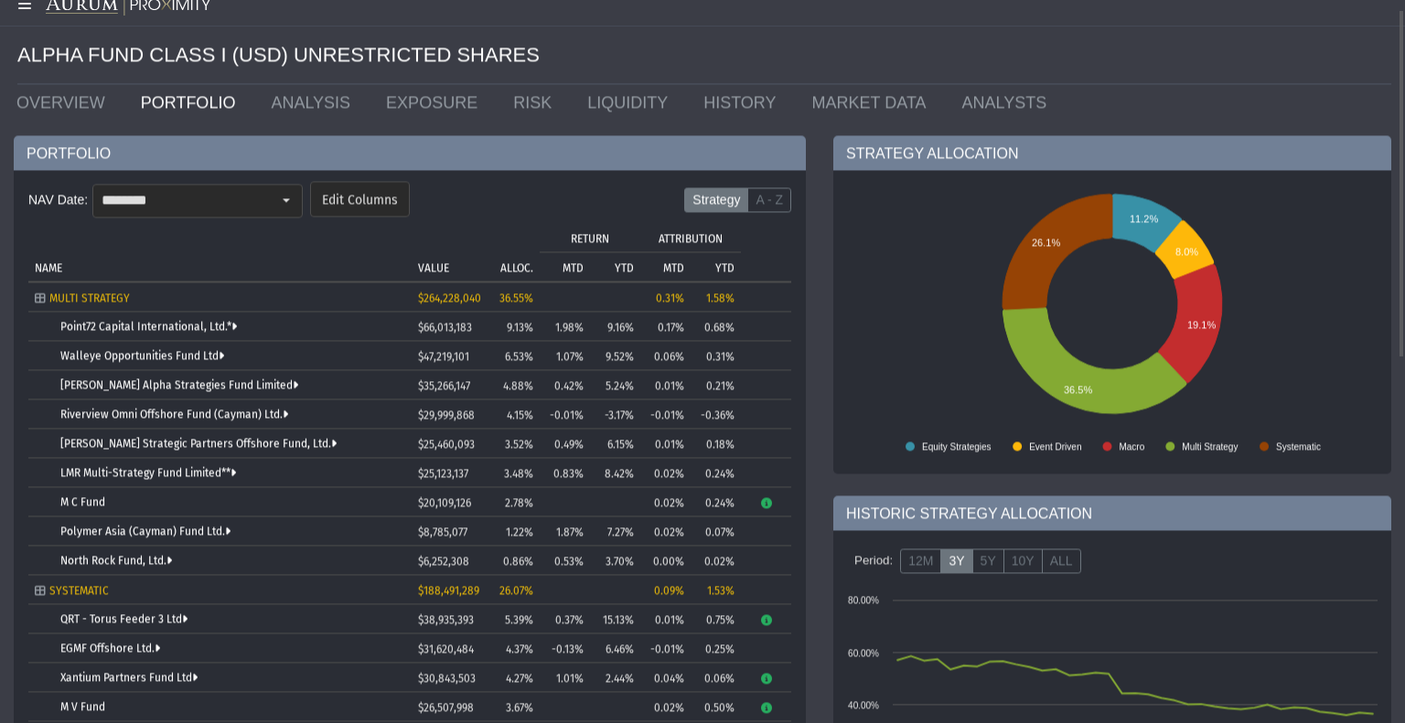
scroll to position [0, 0]
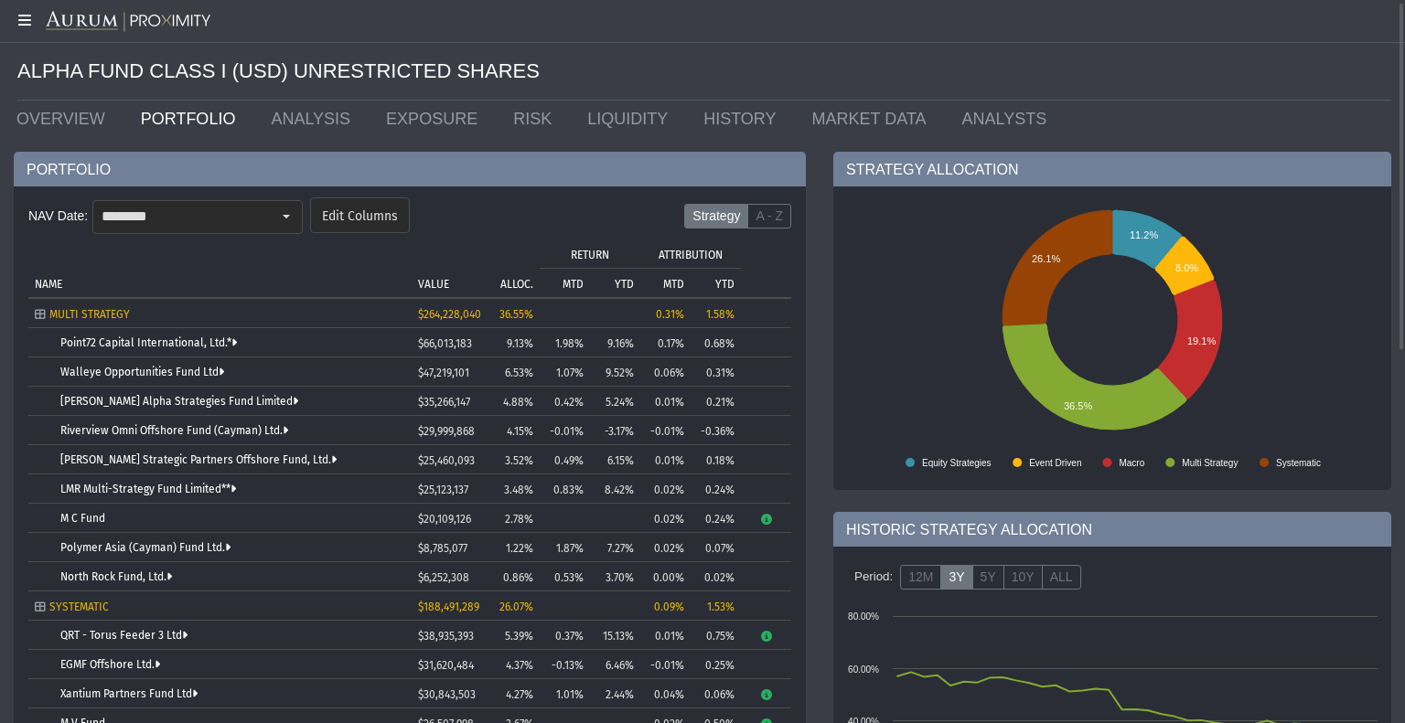
click at [27, 18] on icon at bounding box center [23, 20] width 46 height 15
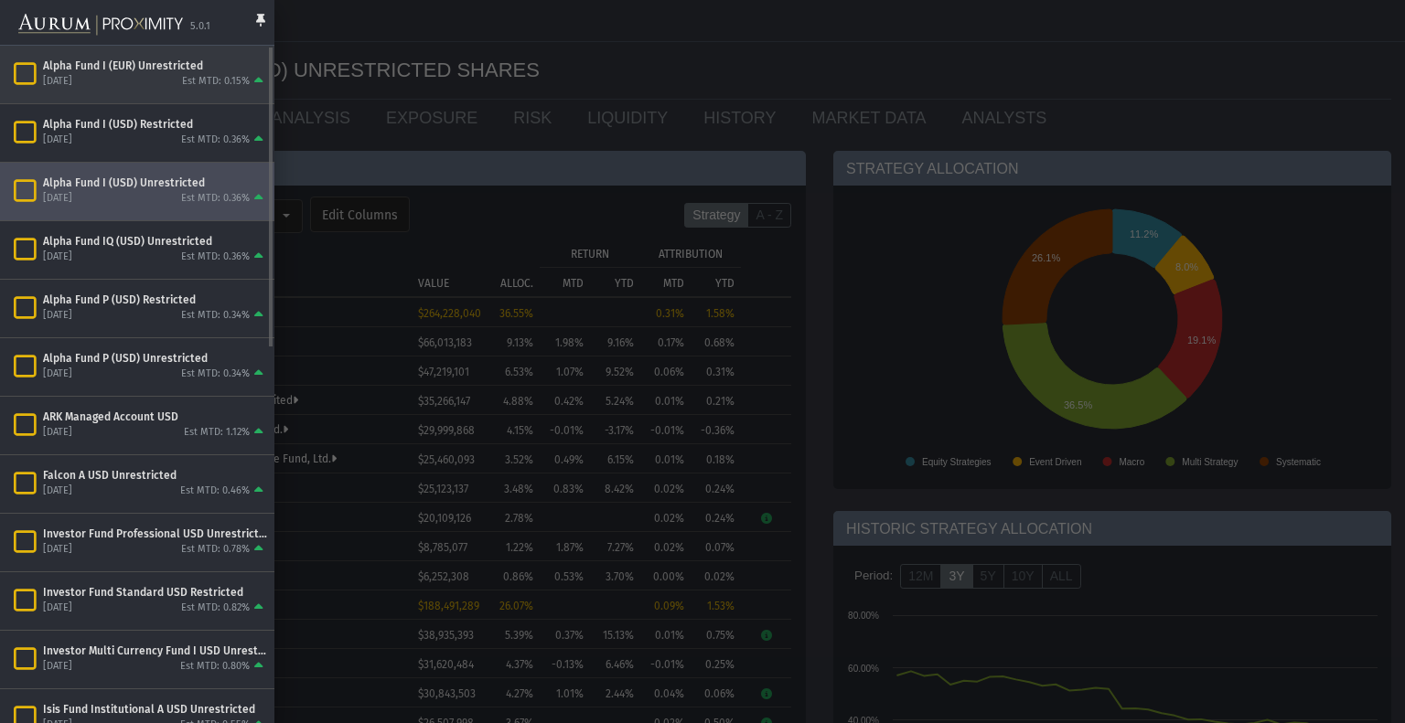
click at [136, 79] on div "September 2025 Est MTD: 0.15%" at bounding box center [155, 82] width 224 height 16
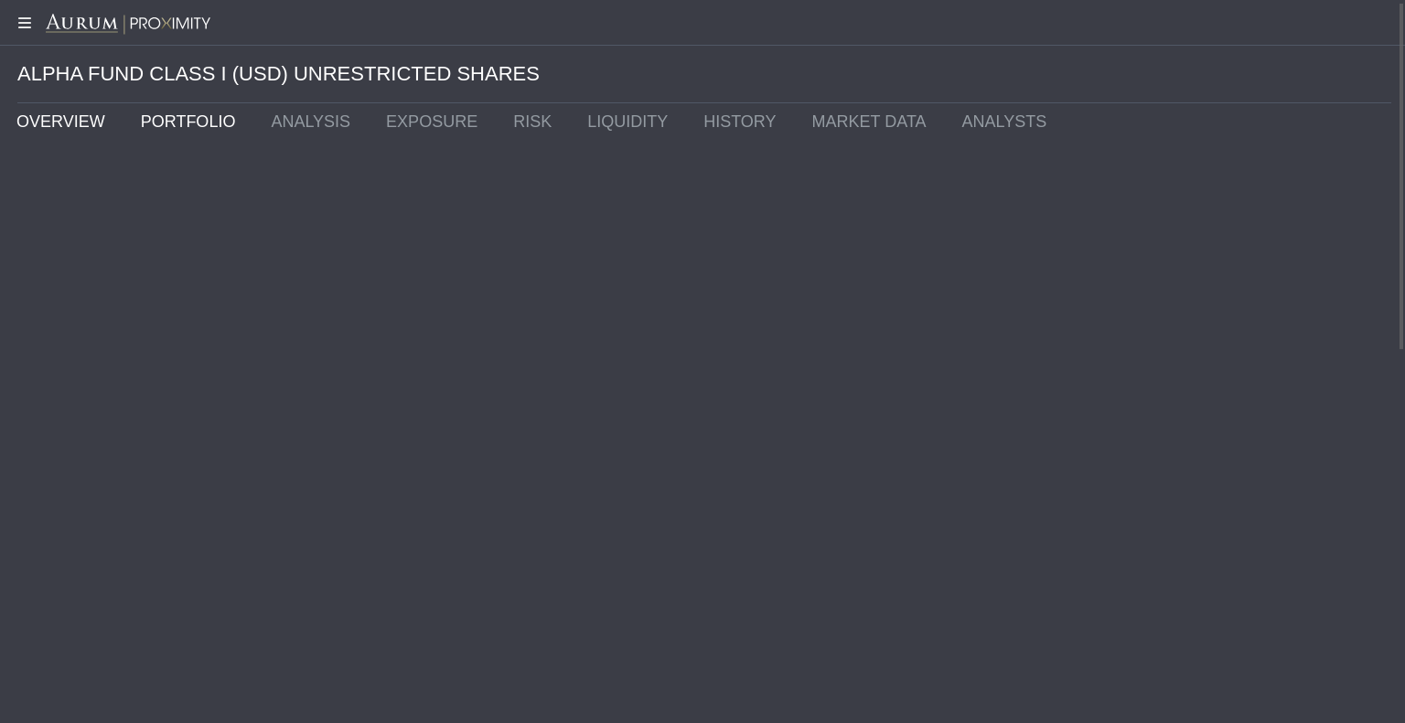
click at [51, 120] on link "OVERVIEW" at bounding box center [65, 121] width 124 height 37
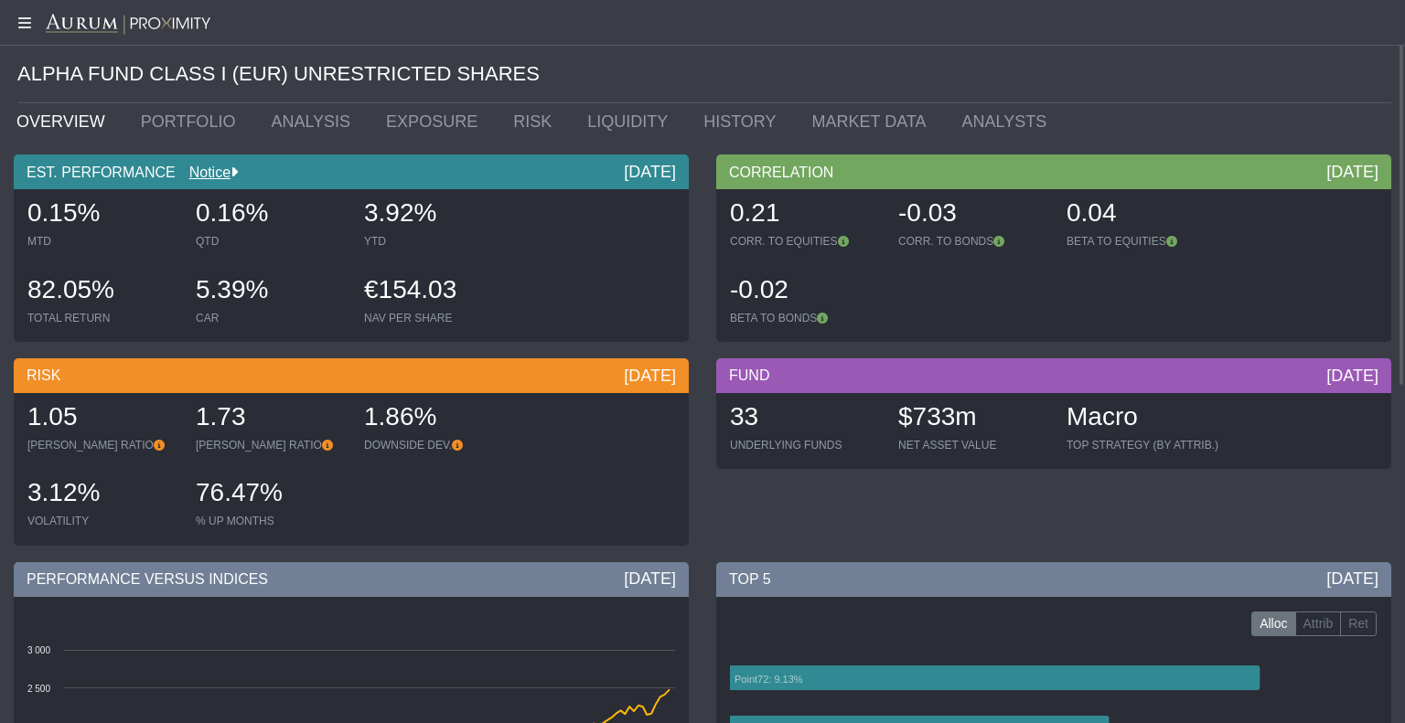
drag, startPoint x: 450, startPoint y: 225, endPoint x: 354, endPoint y: 215, distance: 96.6
click at [354, 215] on body "5.0.1 Pull down to refresh... Release to refresh... Refreshing... Alpha Fund I …" at bounding box center [702, 361] width 1405 height 723
